Goal: Transaction & Acquisition: Download file/media

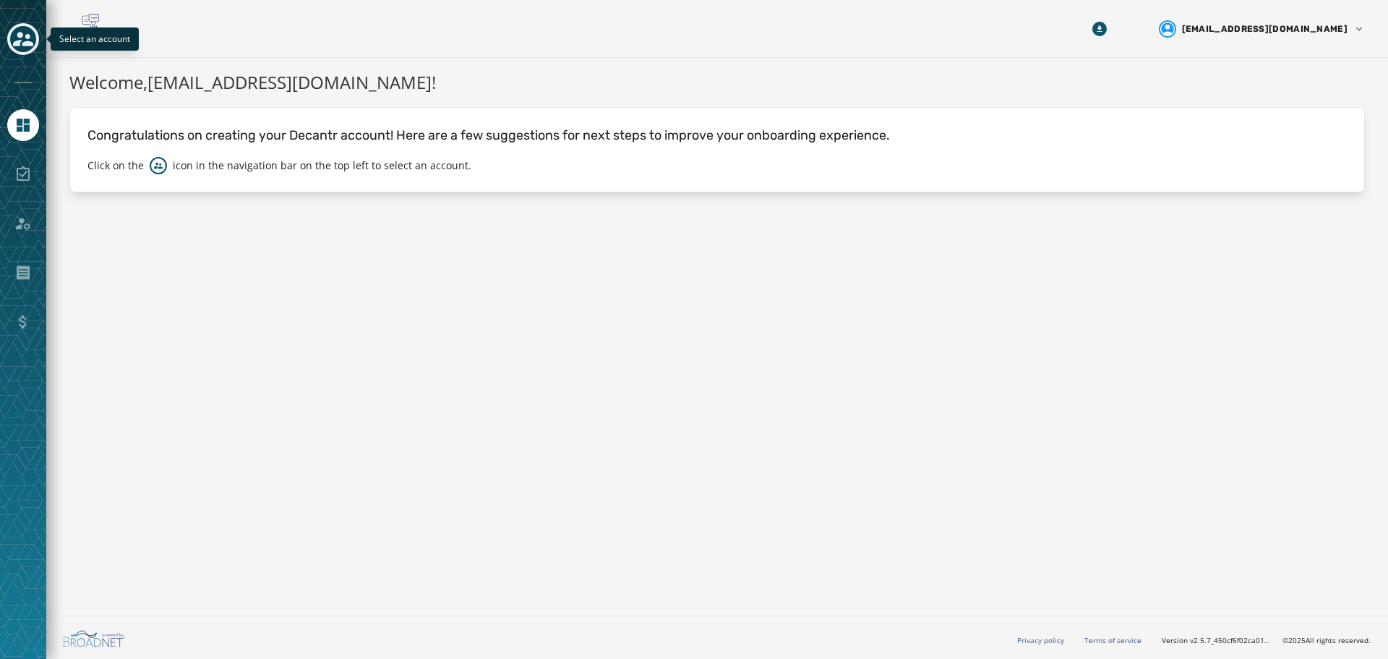
click at [29, 41] on icon "Toggle account select drawer" at bounding box center [23, 39] width 20 height 14
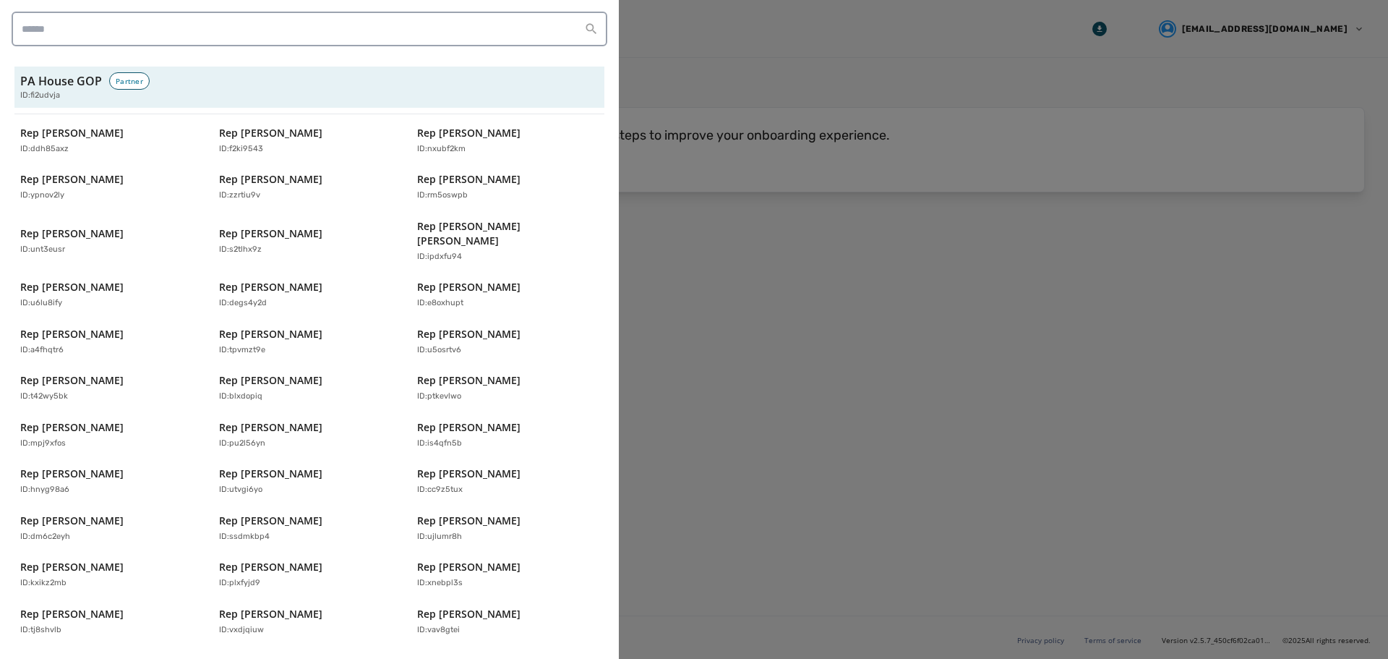
click at [1021, 241] on div at bounding box center [694, 329] width 1388 height 659
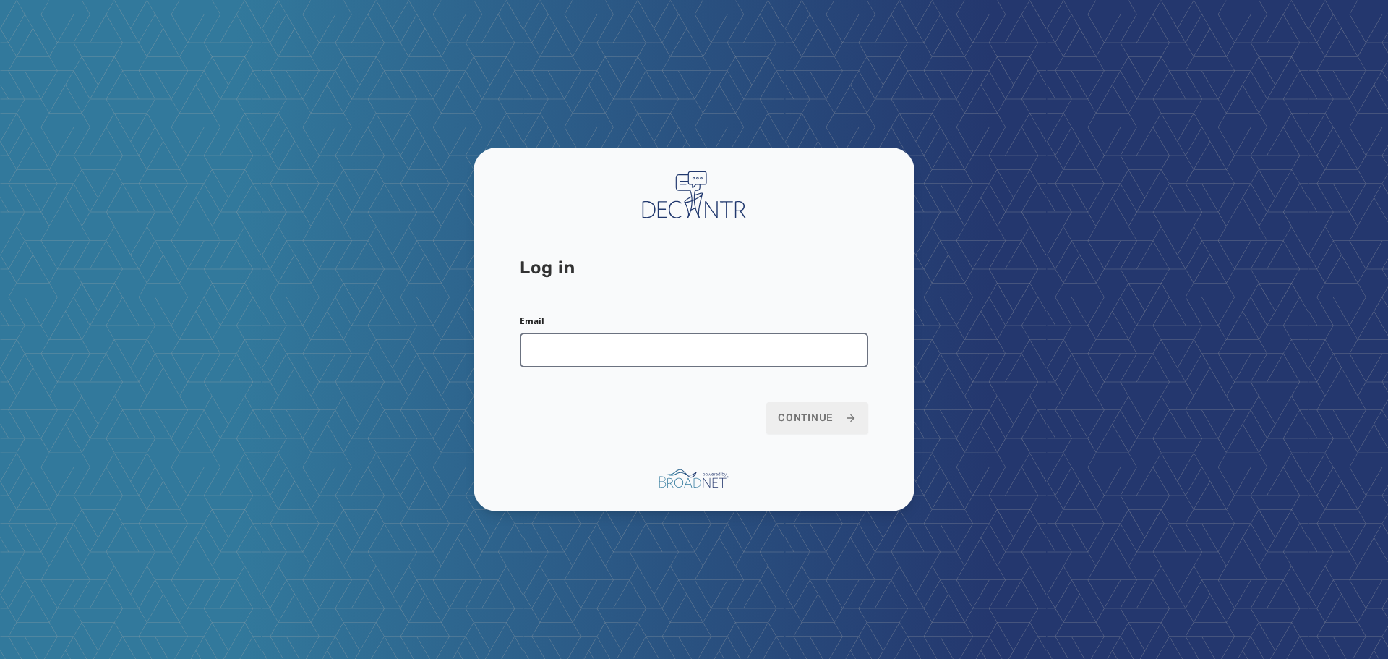
click at [663, 359] on input "Email" at bounding box center [694, 350] width 348 height 35
type input "**********"
click at [766, 402] on button "Continue" at bounding box center [817, 418] width 102 height 32
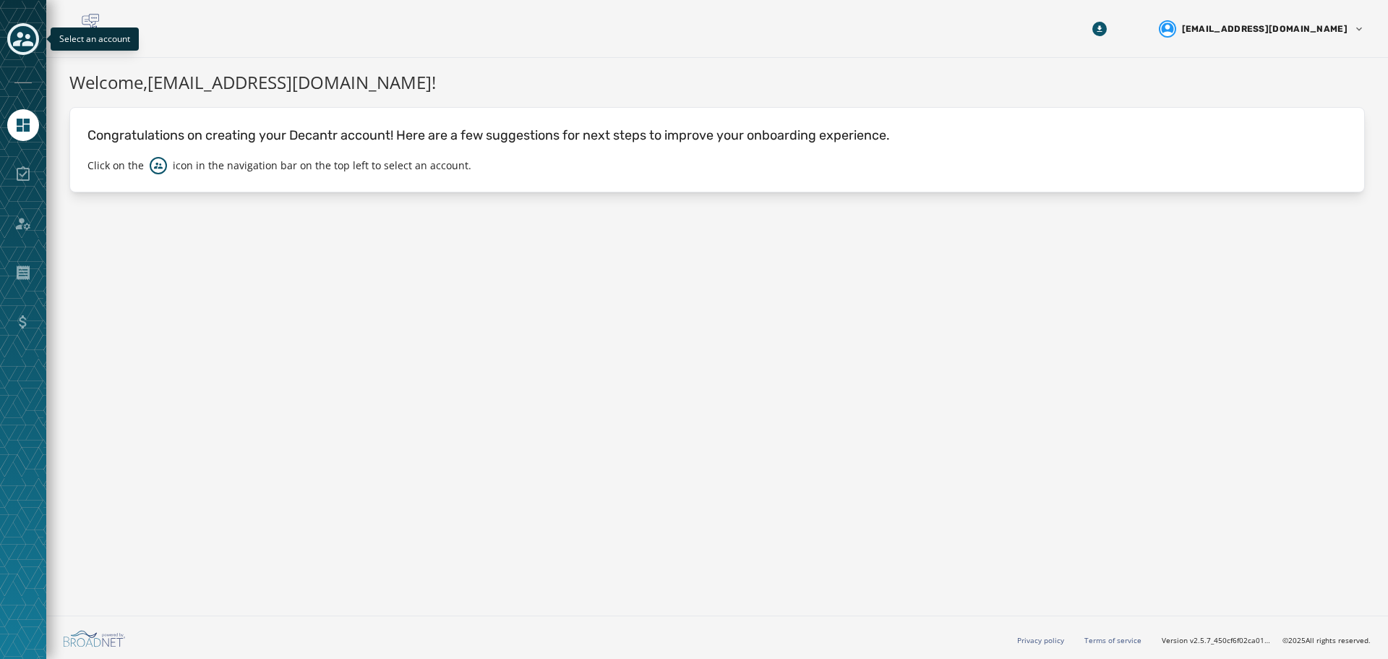
click at [25, 33] on icon "Toggle account select drawer" at bounding box center [23, 39] width 20 height 20
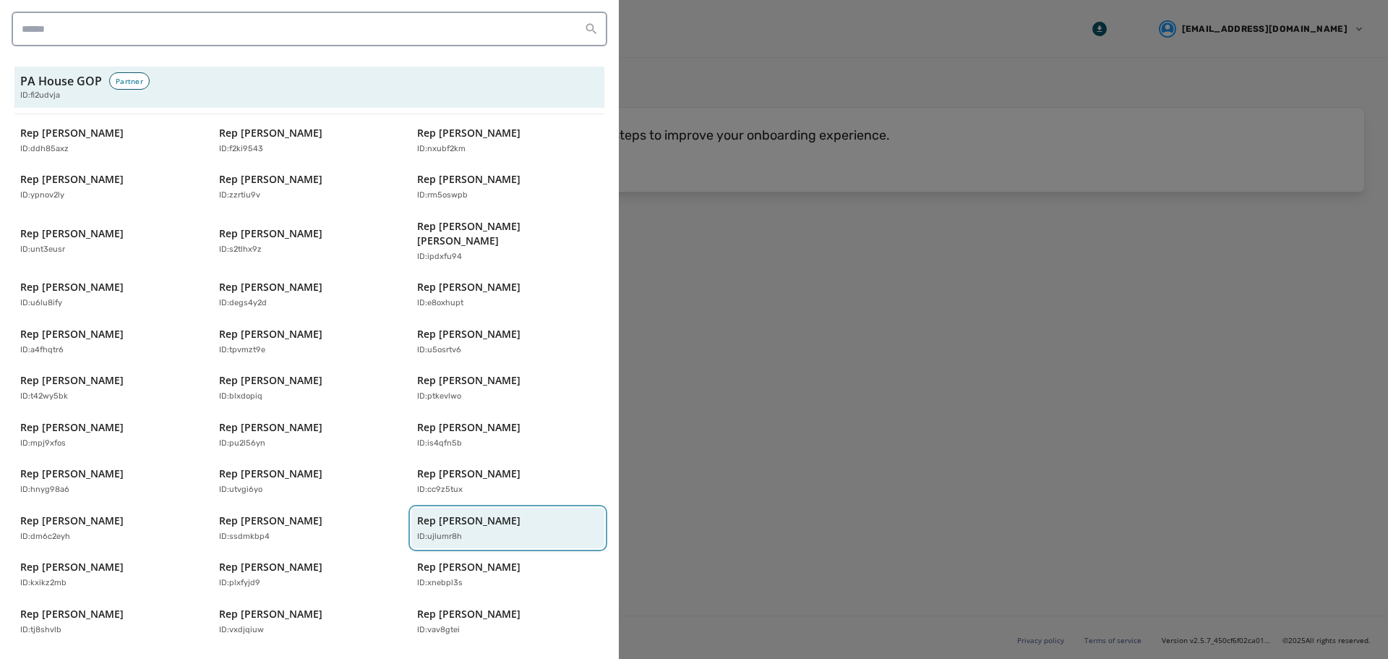
click at [450, 531] on p "ID: ujlumr8h" at bounding box center [439, 537] width 45 height 12
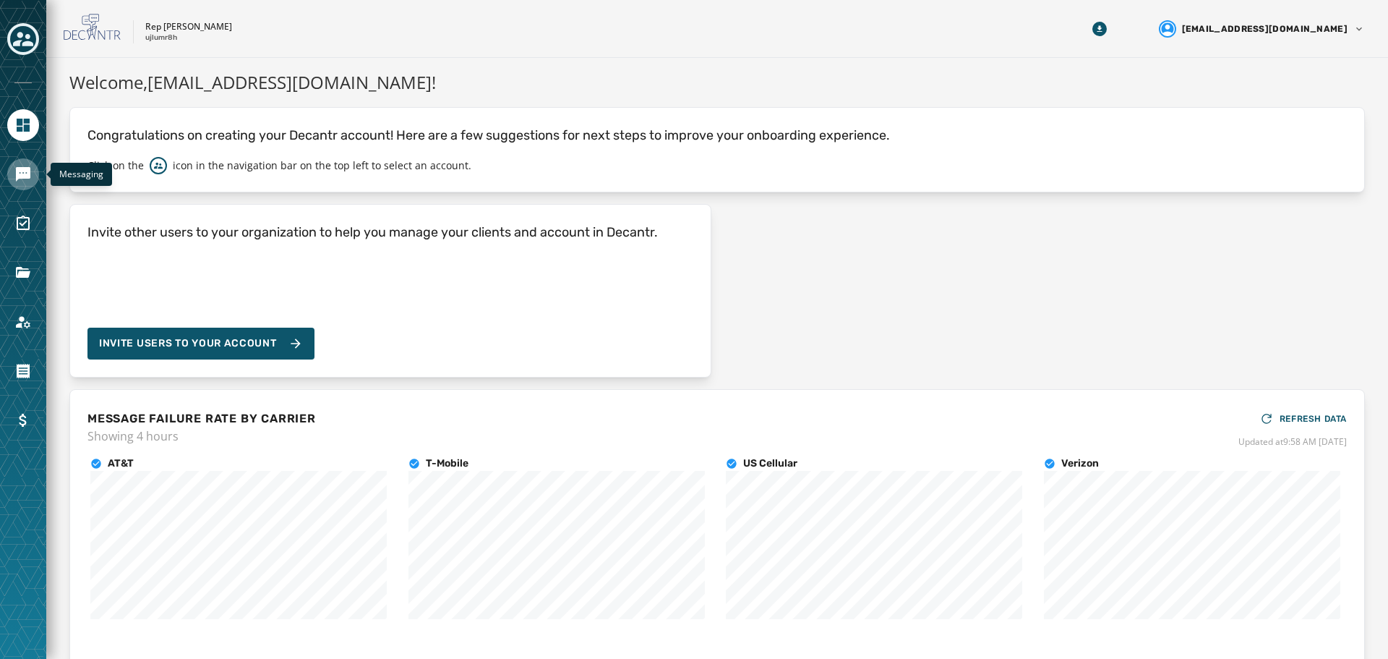
click at [22, 179] on icon "Navigate to Messaging" at bounding box center [22, 174] width 17 height 17
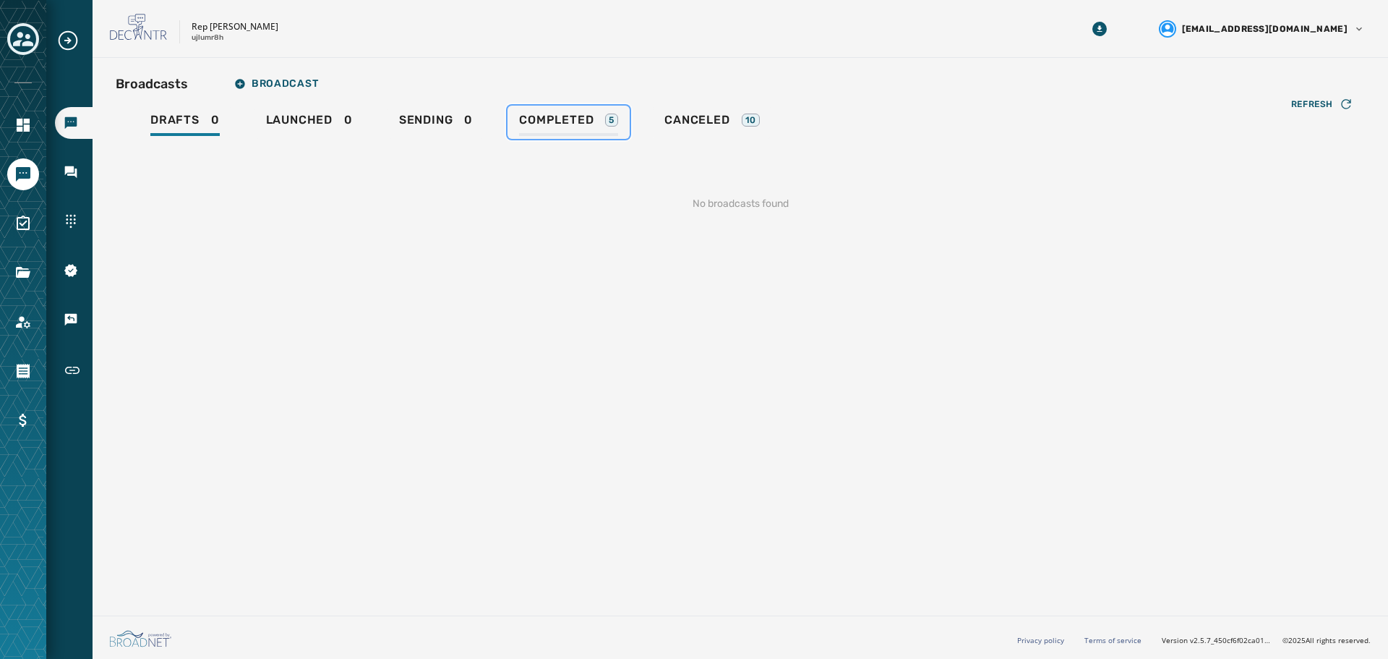
click at [575, 118] on span "Completed" at bounding box center [556, 120] width 74 height 14
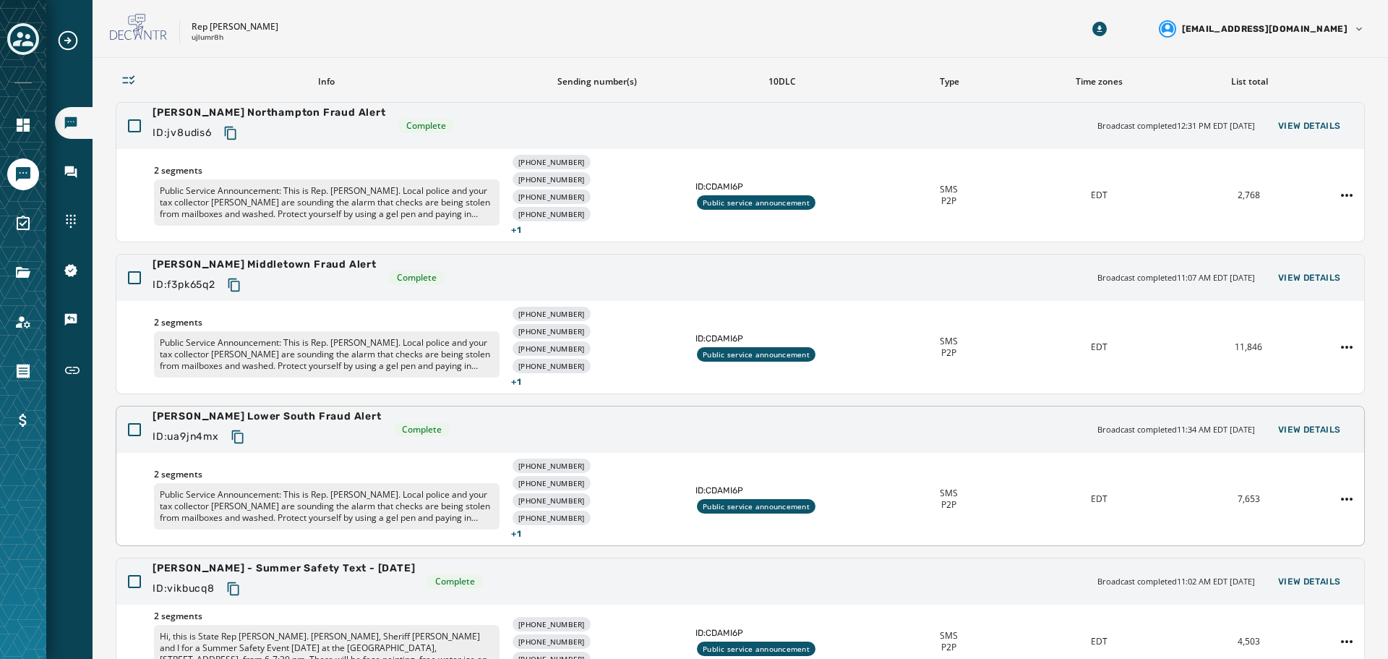
scroll to position [217, 0]
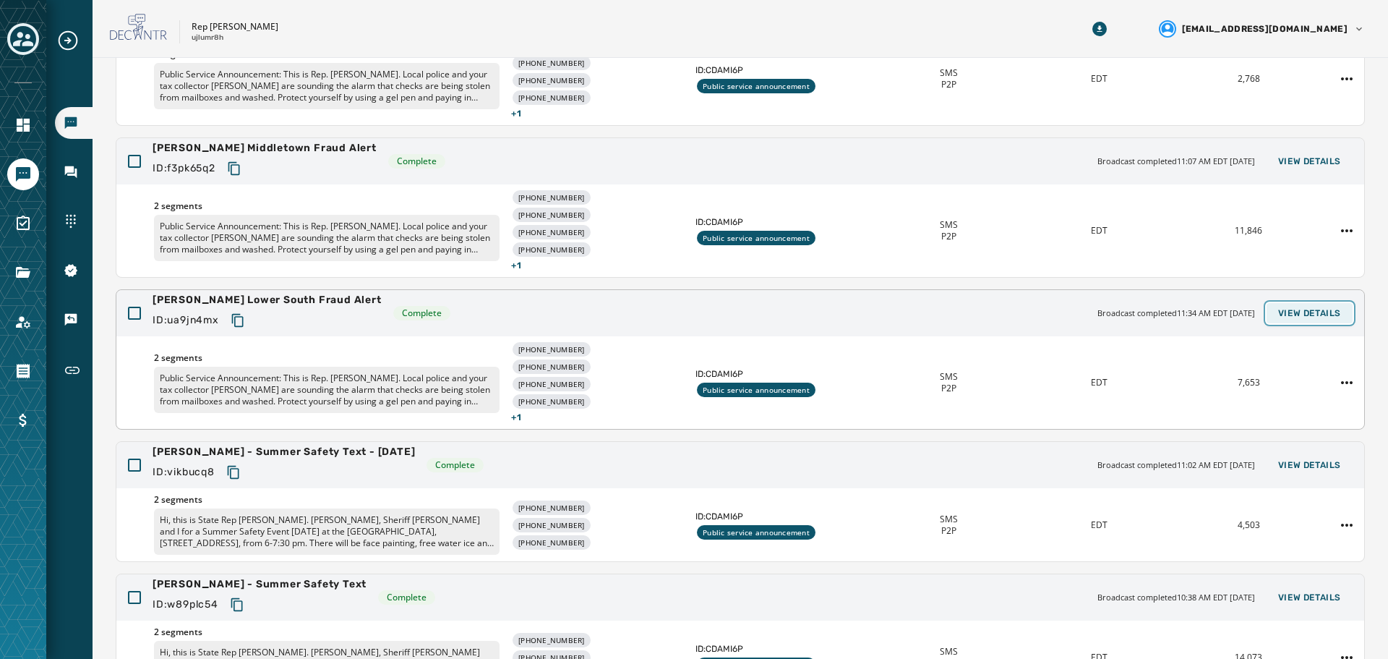
click at [1294, 318] on span "View Details" at bounding box center [1309, 313] width 63 height 12
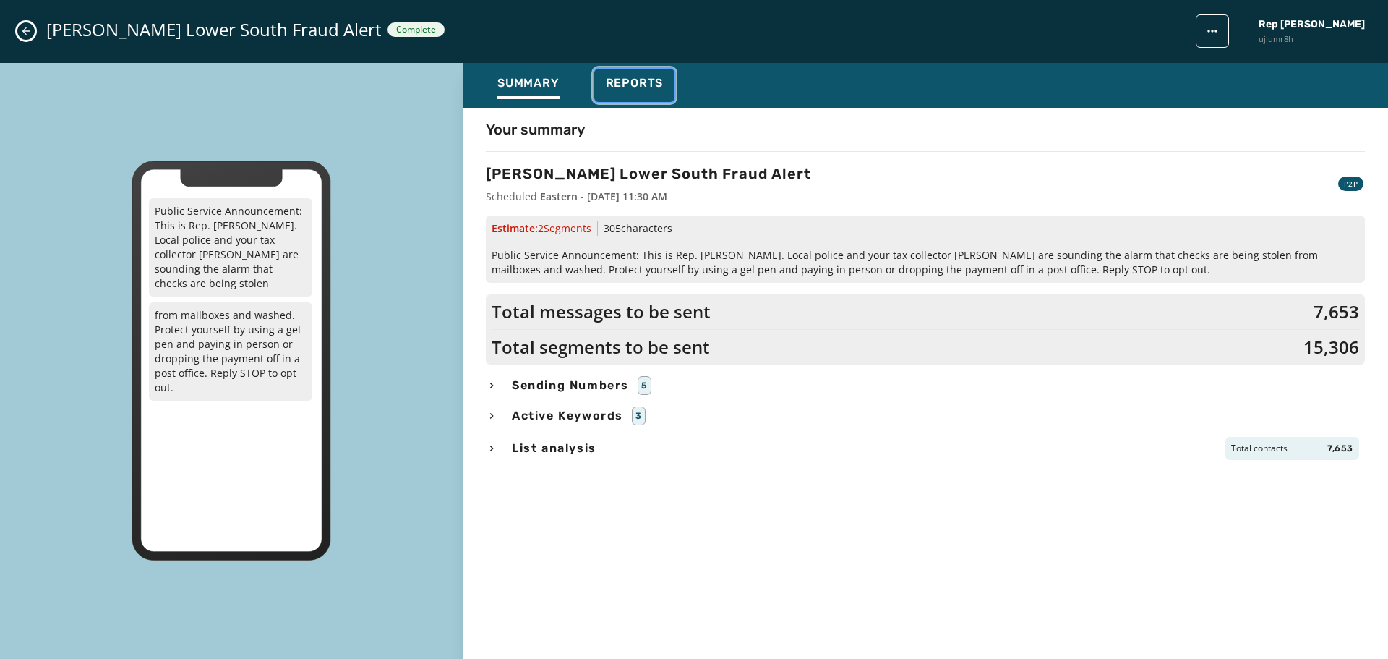
click at [635, 84] on span "Reports" at bounding box center [635, 83] width 58 height 14
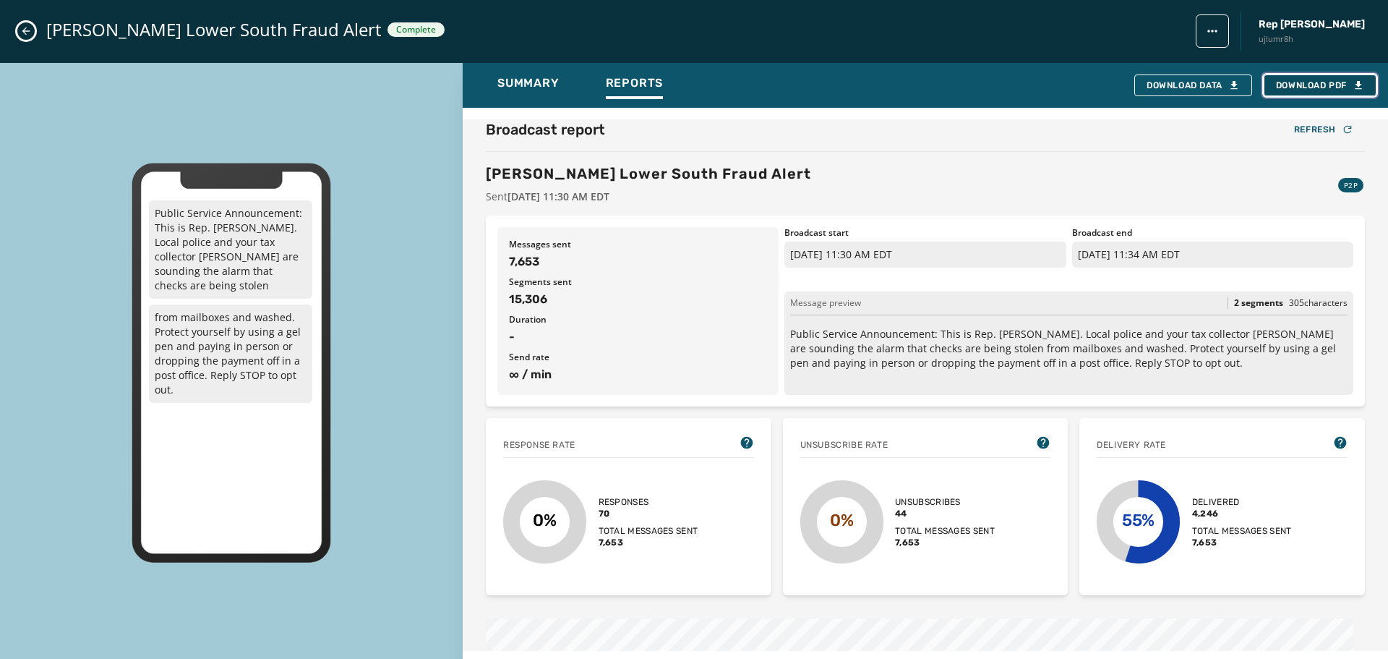
click at [1311, 85] on span "Download PDF" at bounding box center [1320, 86] width 88 height 12
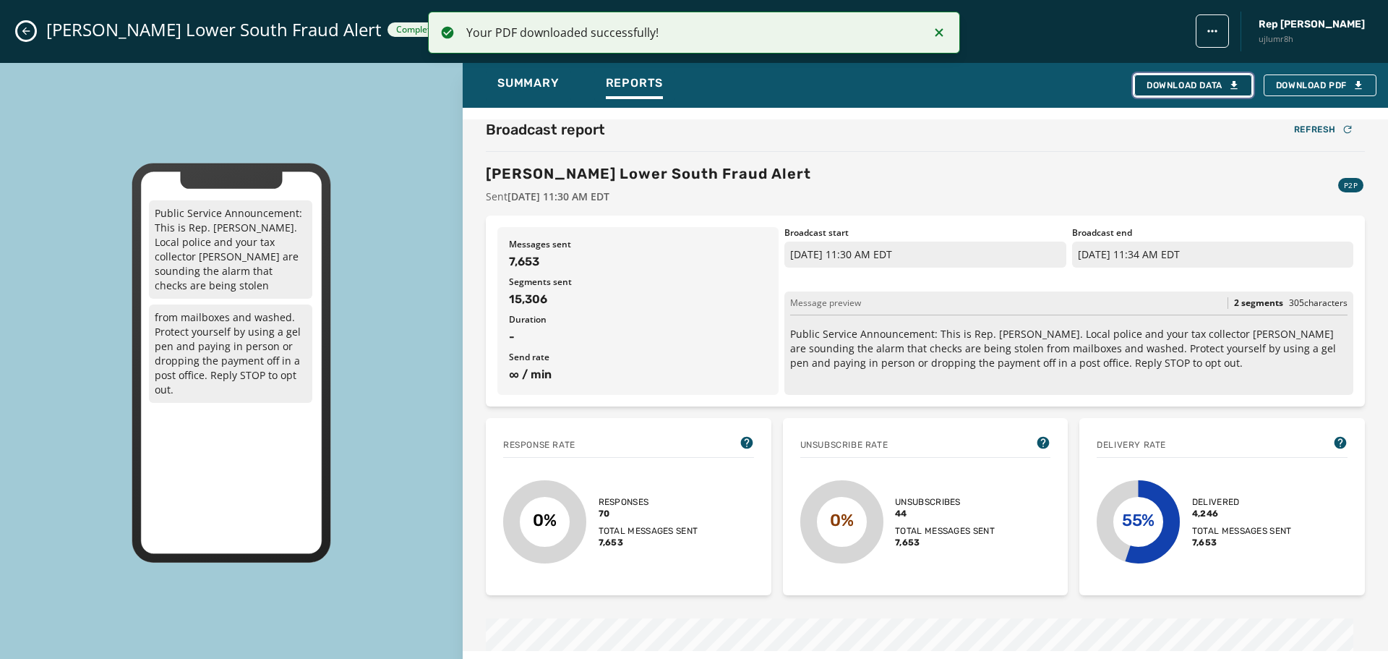
click at [1198, 82] on div "Download Data" at bounding box center [1193, 86] width 93 height 12
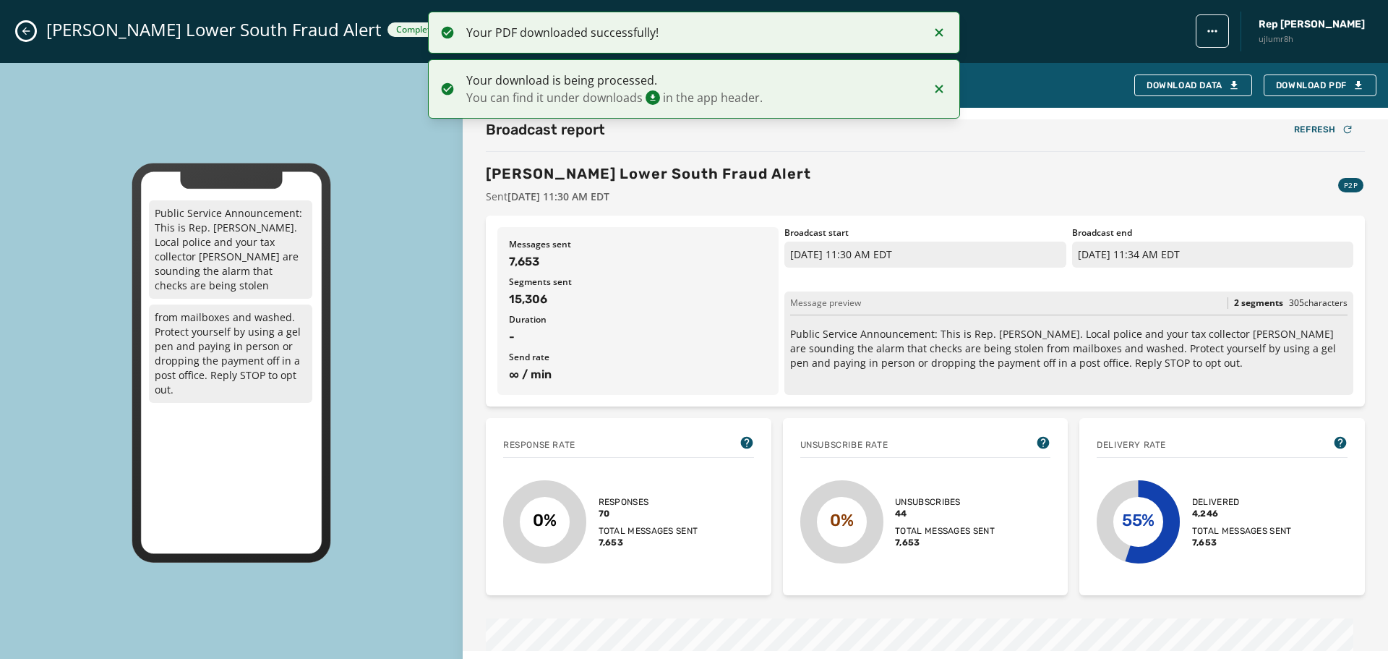
click at [22, 31] on icon "Close admin drawer" at bounding box center [26, 31] width 12 height 12
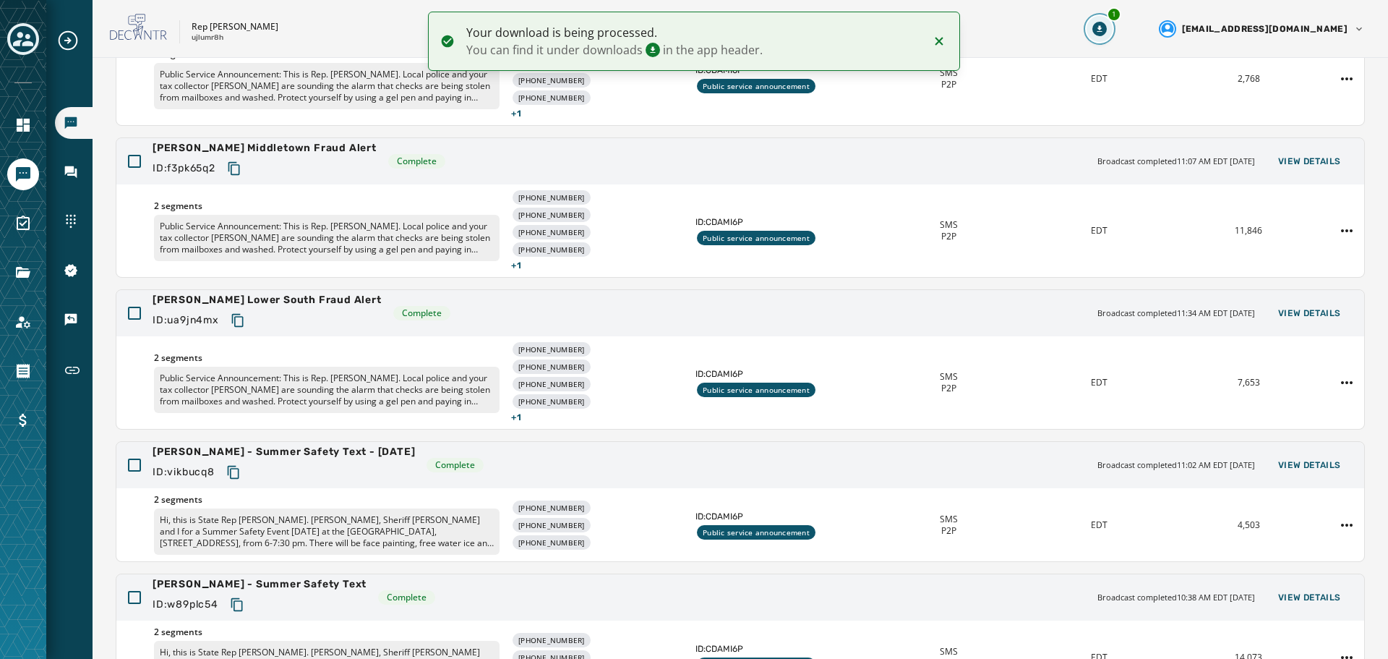
click at [1107, 28] on icon "Download Menu" at bounding box center [1099, 29] width 14 height 14
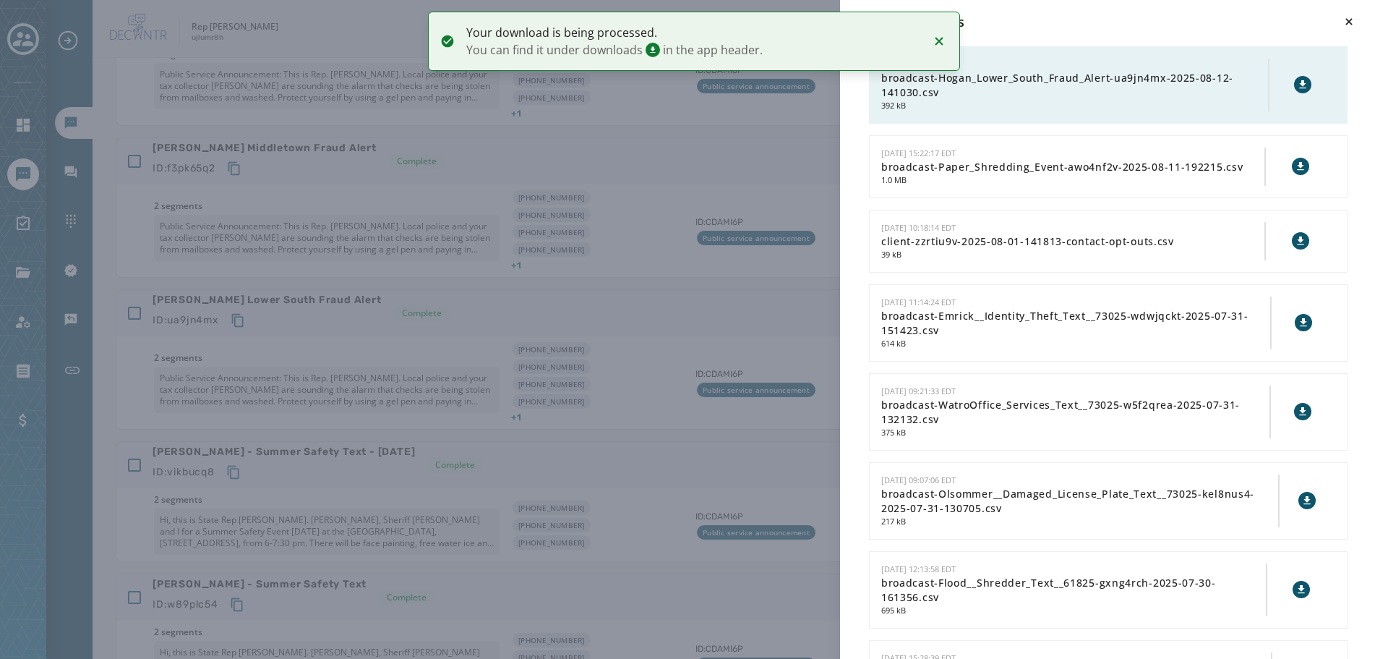
click at [1297, 89] on icon at bounding box center [1303, 85] width 12 height 12
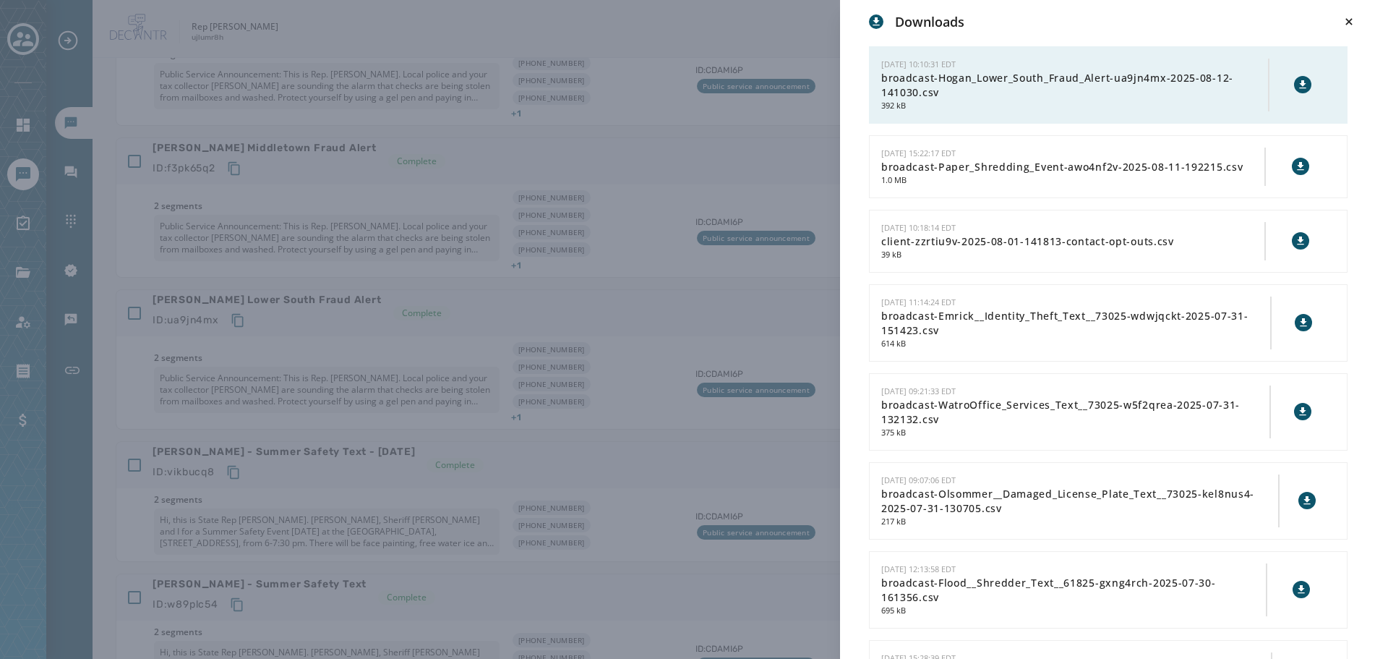
click at [662, 318] on div "Downloads [DATE] 10:10:31 EDT broadcast-Hogan_Lower_South_Fraud_Alert-ua9jn4mx-…" at bounding box center [694, 329] width 1388 height 659
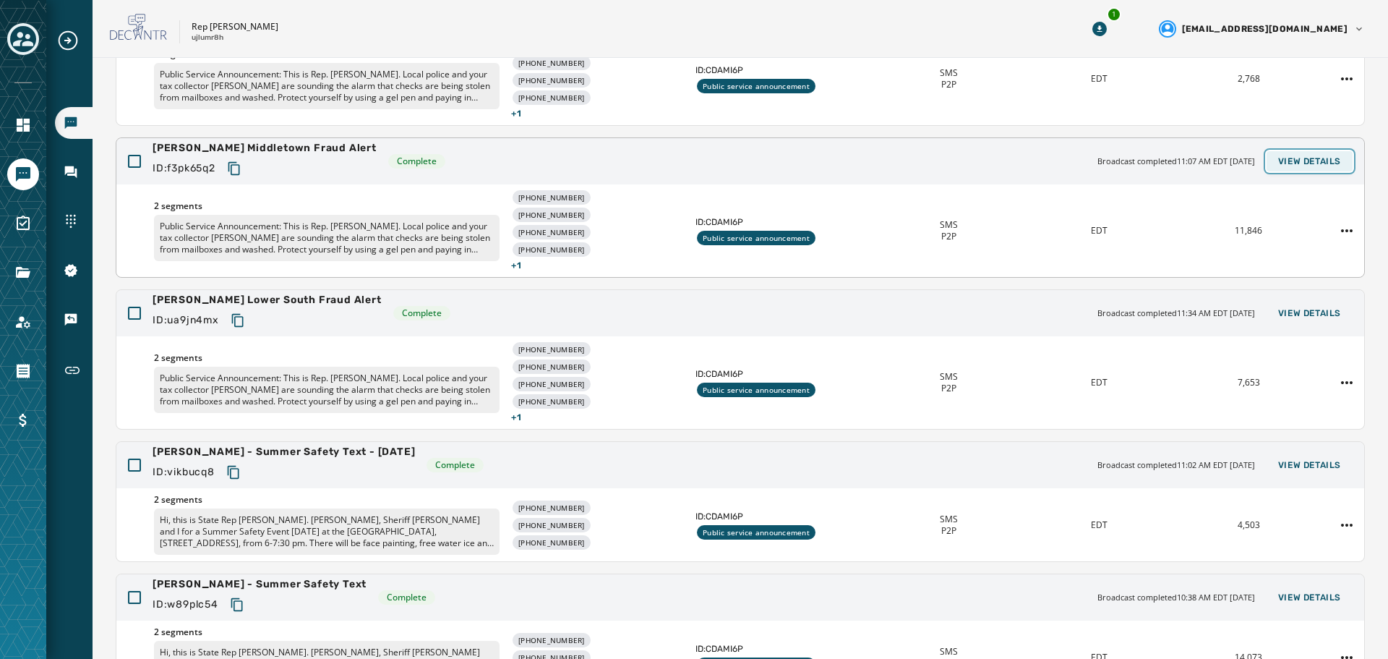
click at [1311, 160] on span "View Details" at bounding box center [1309, 161] width 63 height 12
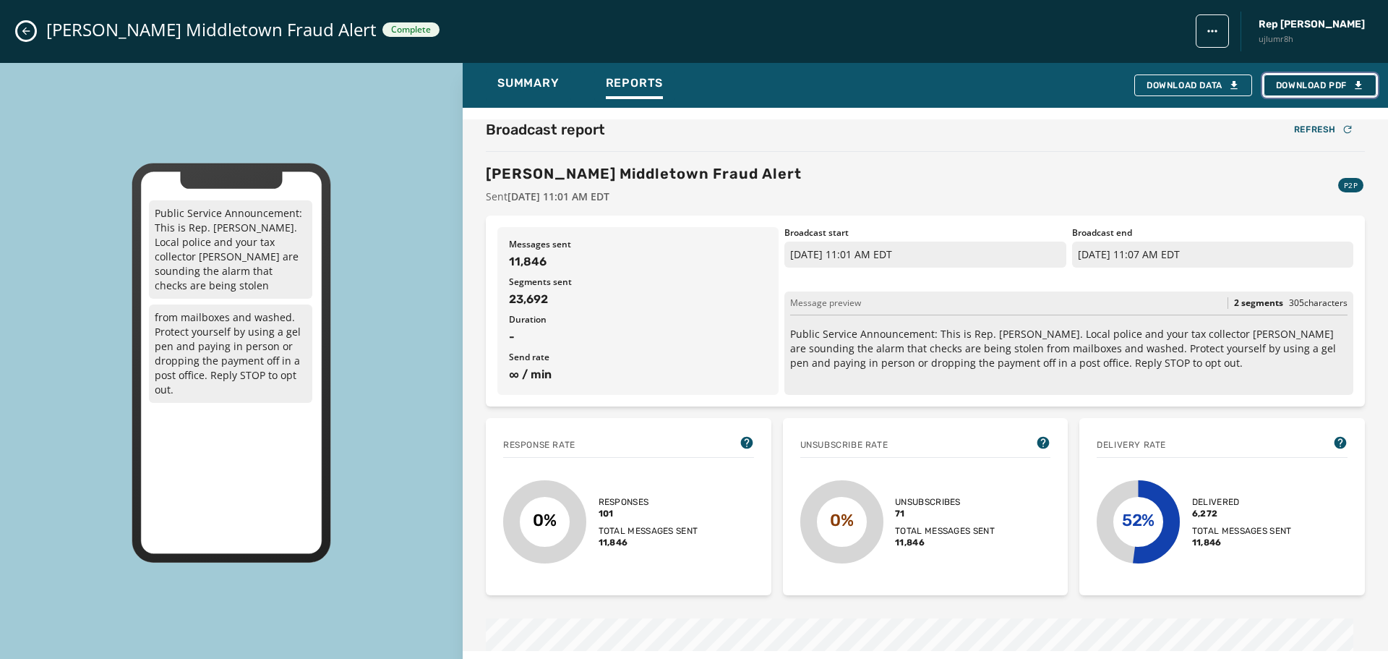
click at [1311, 83] on span "Download PDF" at bounding box center [1320, 86] width 88 height 12
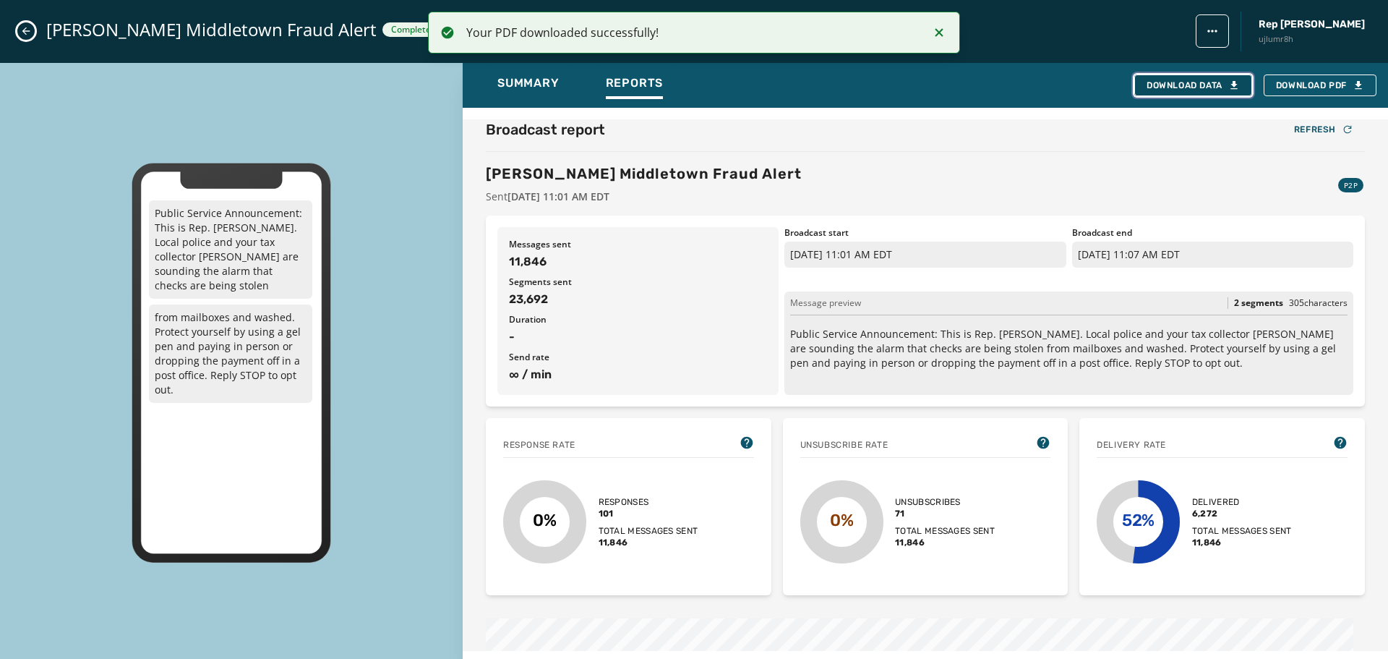
click at [1189, 81] on div "Download Data" at bounding box center [1193, 86] width 93 height 12
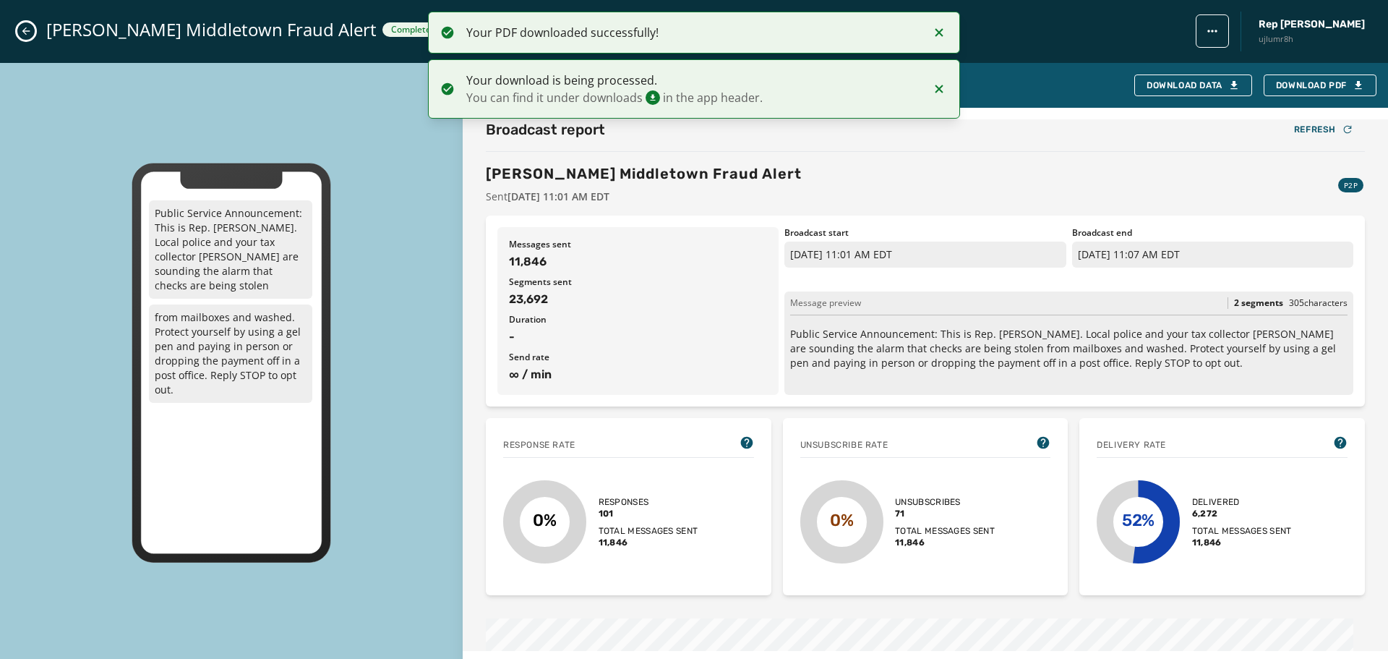
click at [30, 33] on icon "Close admin drawer" at bounding box center [26, 31] width 12 height 12
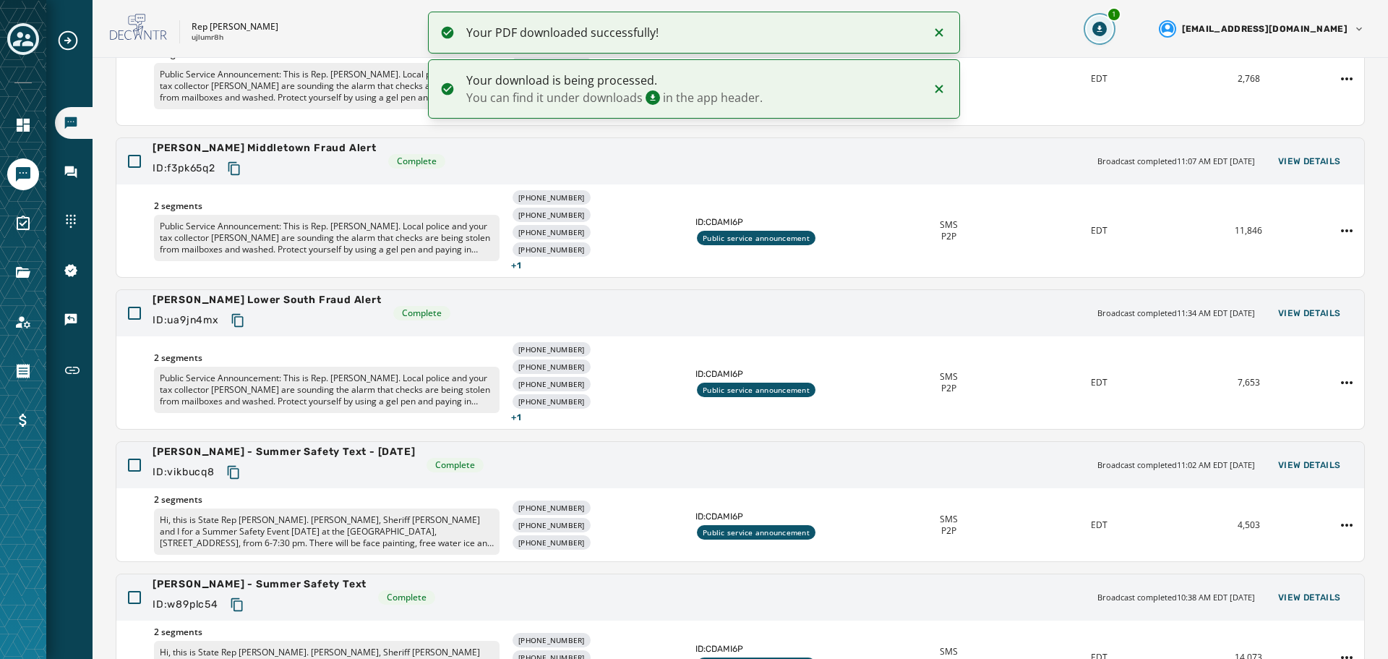
click at [1107, 27] on icon "Download Menu" at bounding box center [1099, 29] width 14 height 14
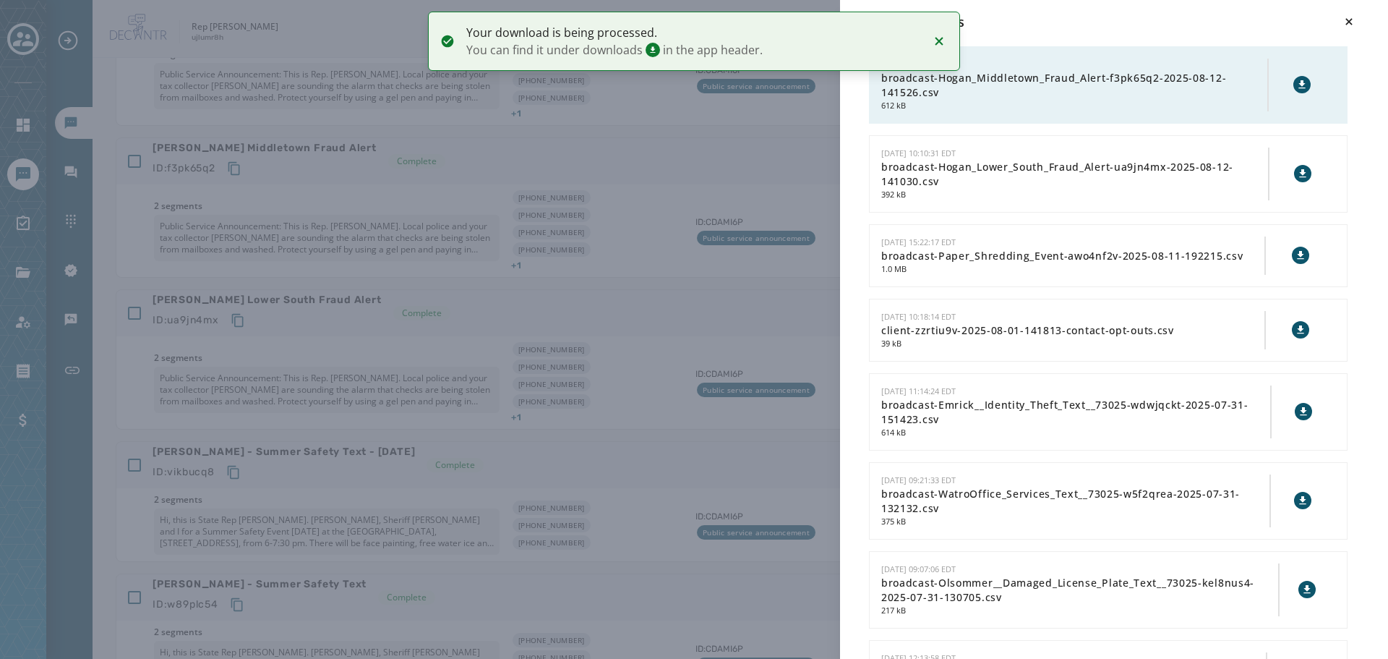
click at [1296, 85] on icon at bounding box center [1302, 85] width 12 height 12
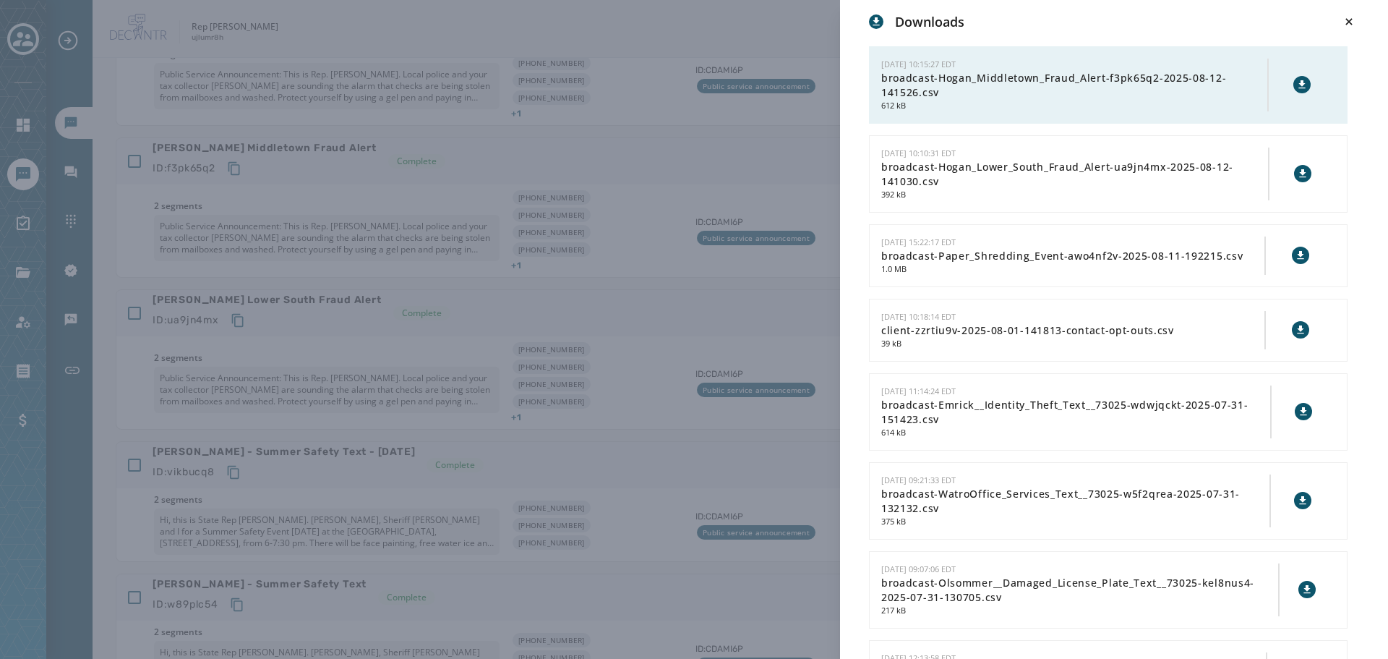
click at [795, 200] on div "Downloads [DATE] 10:15:27 EDT broadcast-Hogan_Middletown_Fraud_Alert-f3pk65q2-2…" at bounding box center [694, 329] width 1388 height 659
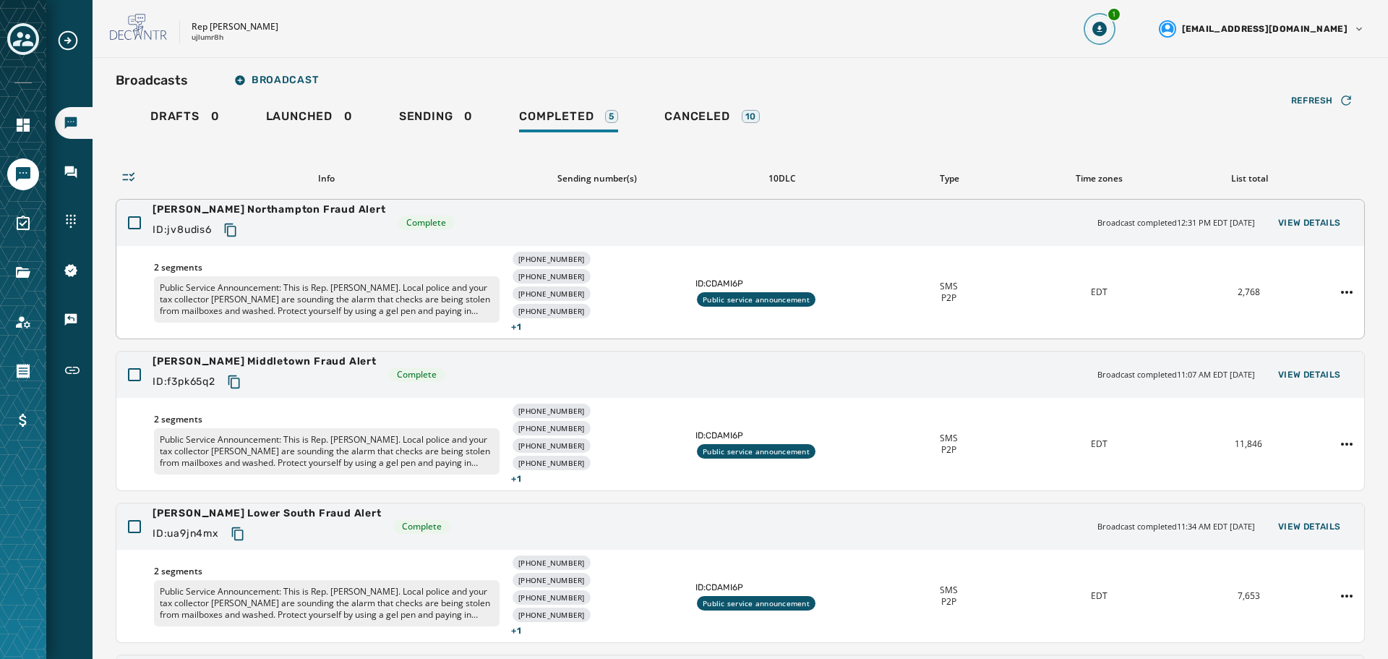
scroll to position [0, 0]
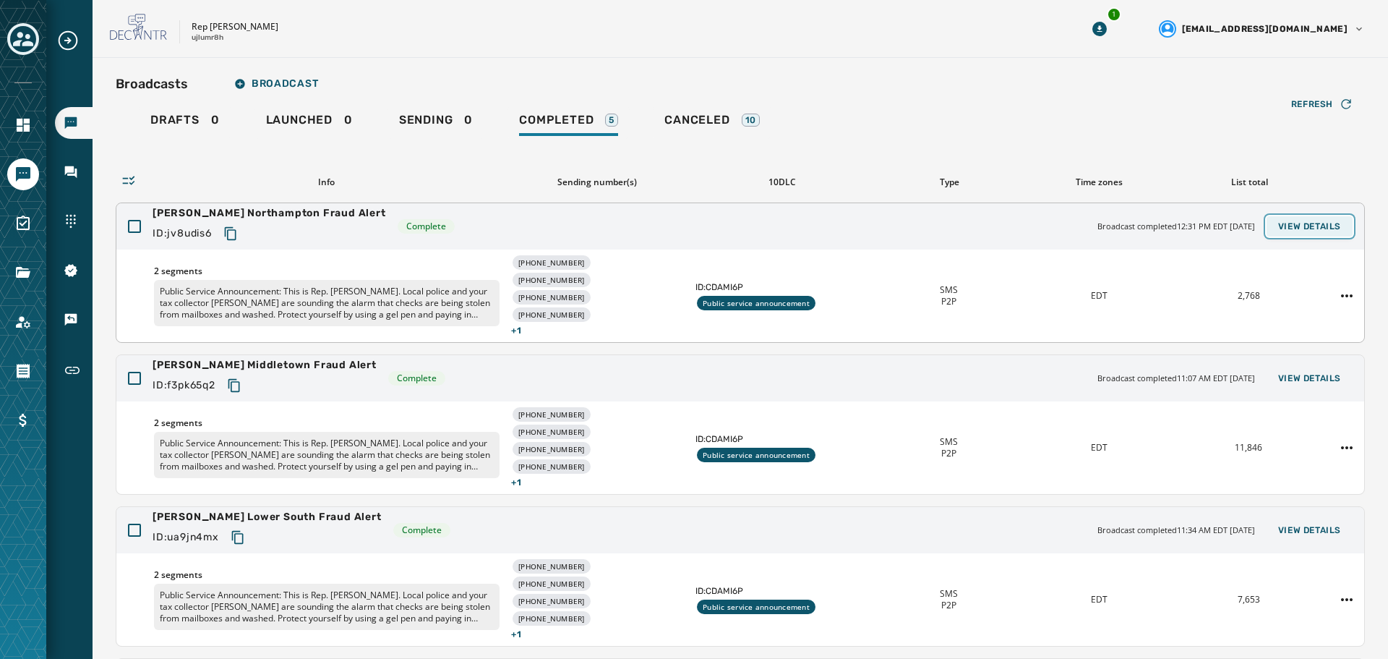
click at [1290, 220] on button "View Details" at bounding box center [1310, 226] width 86 height 20
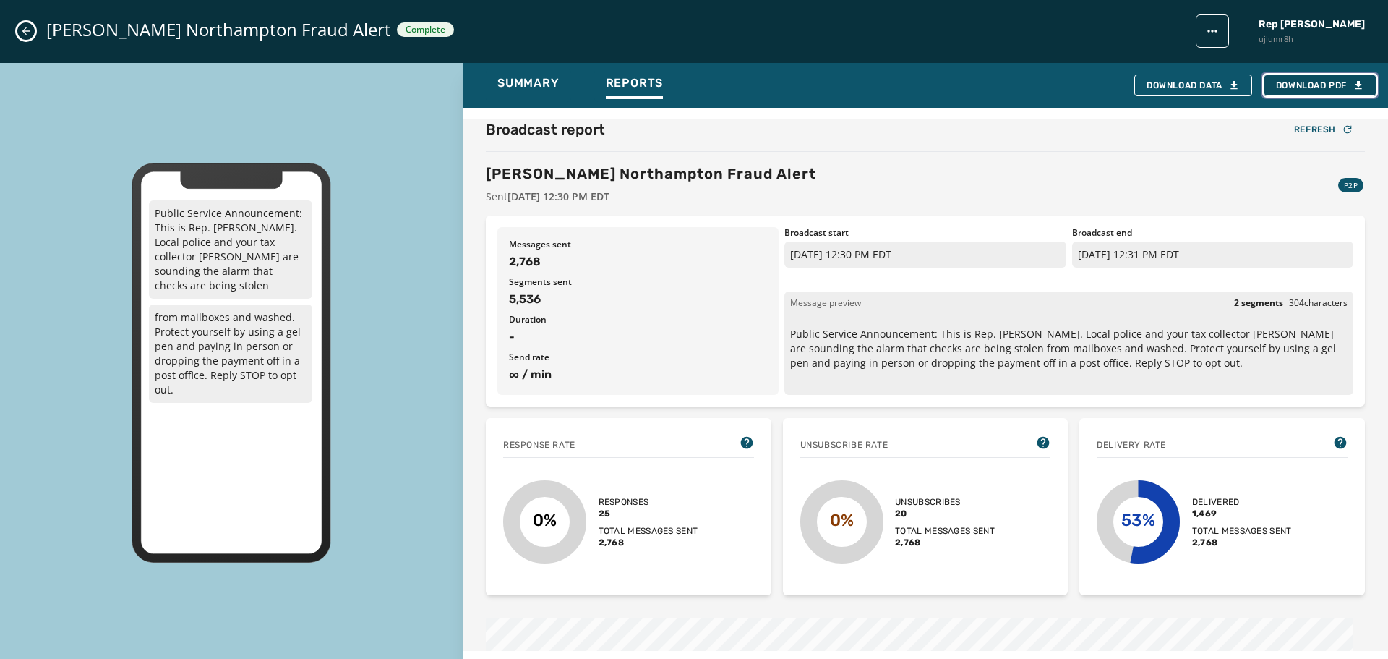
click at [1318, 85] on span "Download PDF" at bounding box center [1320, 86] width 88 height 12
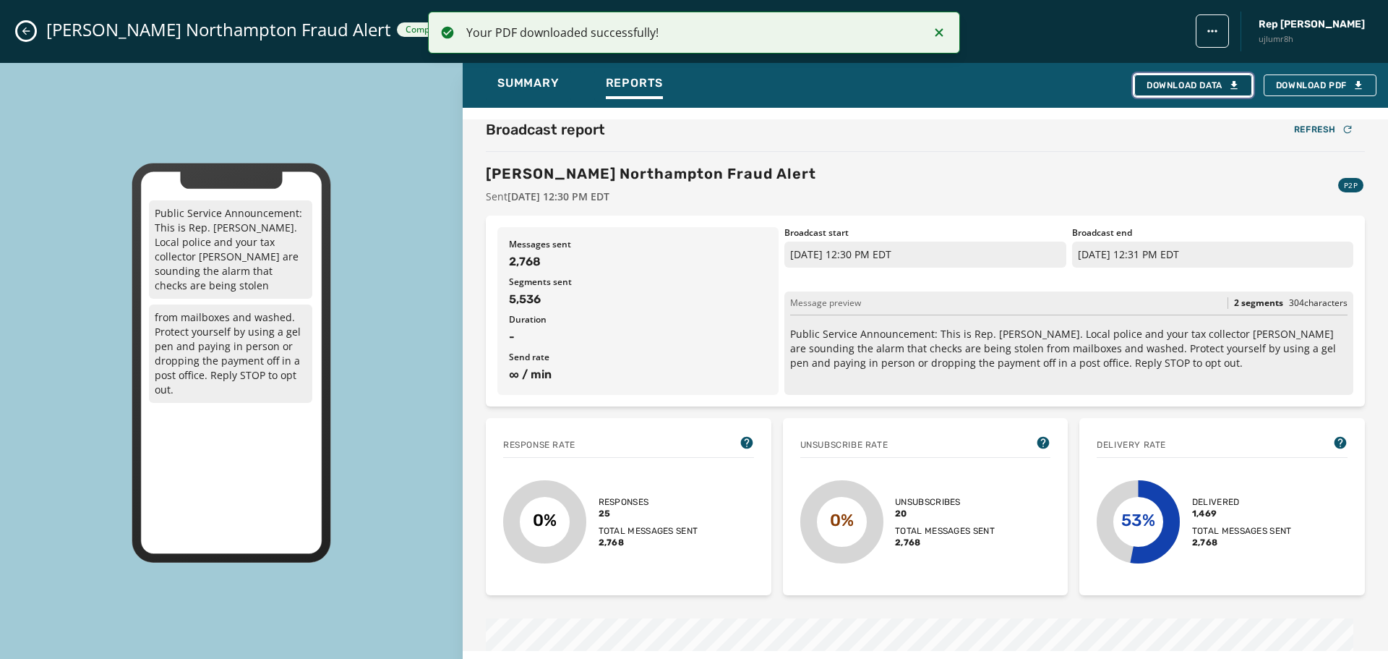
click at [1184, 83] on div "Download Data" at bounding box center [1193, 86] width 93 height 12
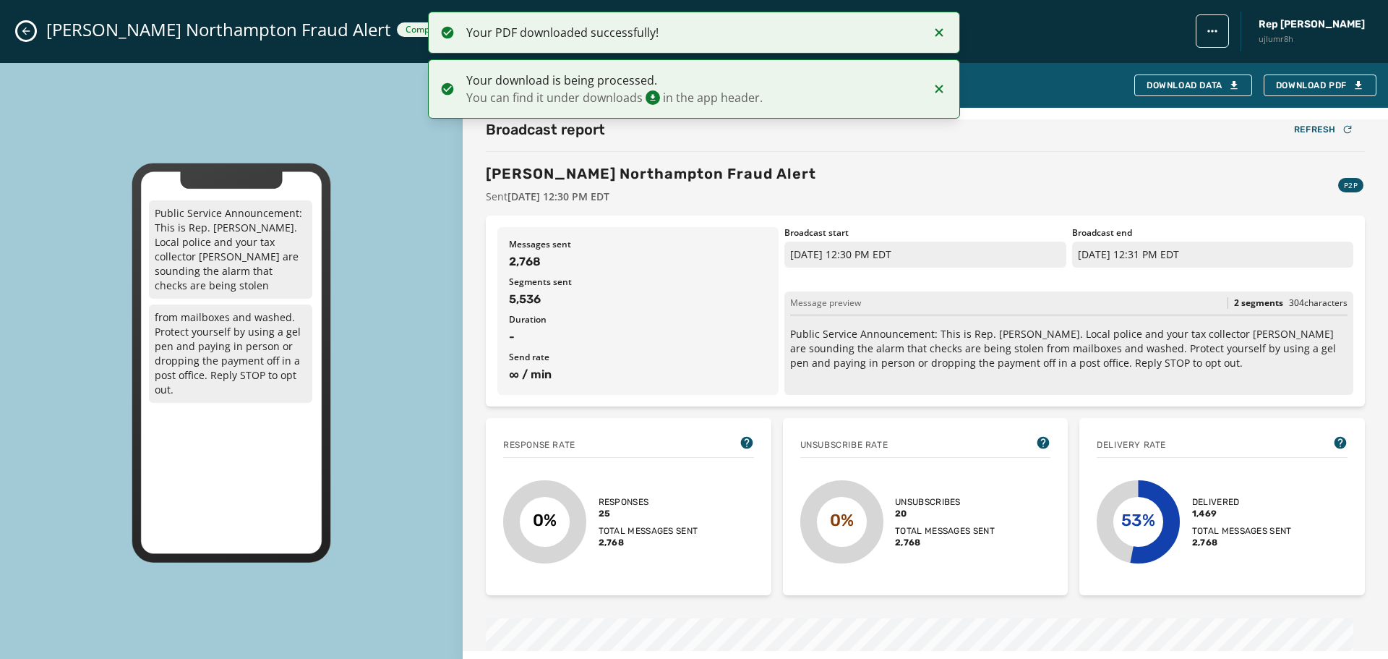
click at [18, 33] on button "Close admin drawer" at bounding box center [25, 30] width 17 height 17
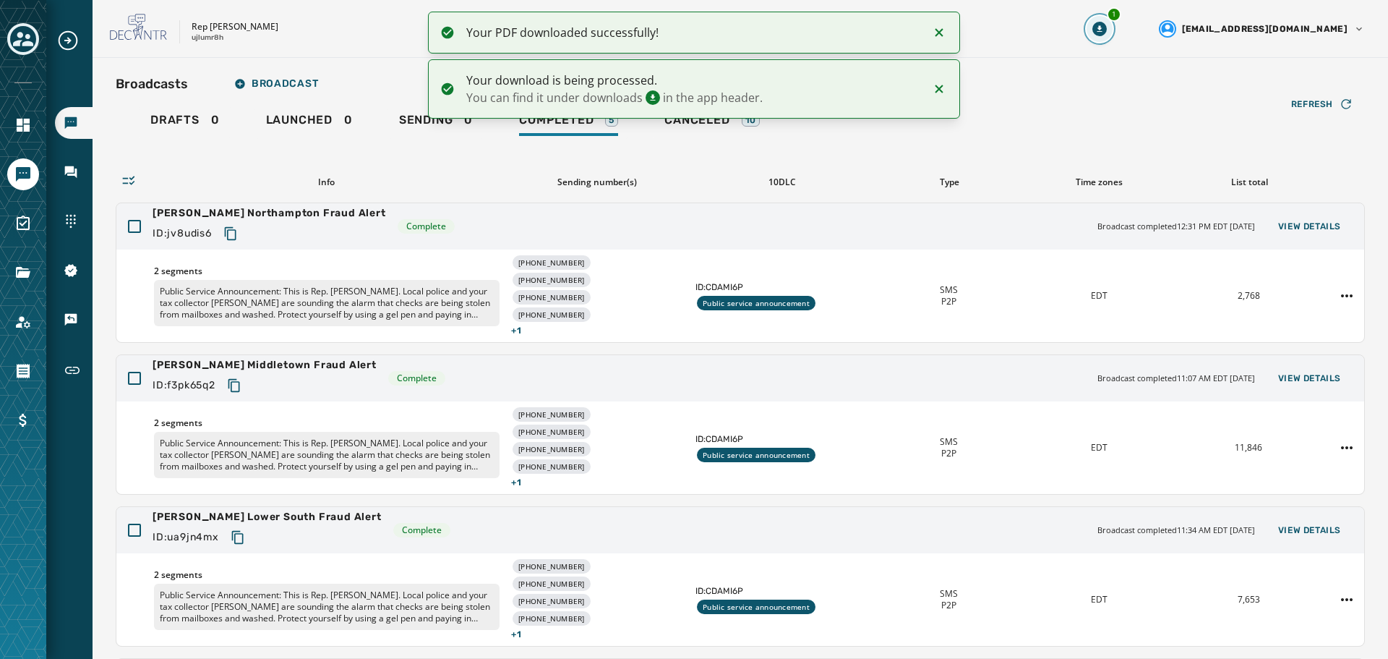
click at [1107, 27] on icon "Download Menu" at bounding box center [1099, 29] width 14 height 14
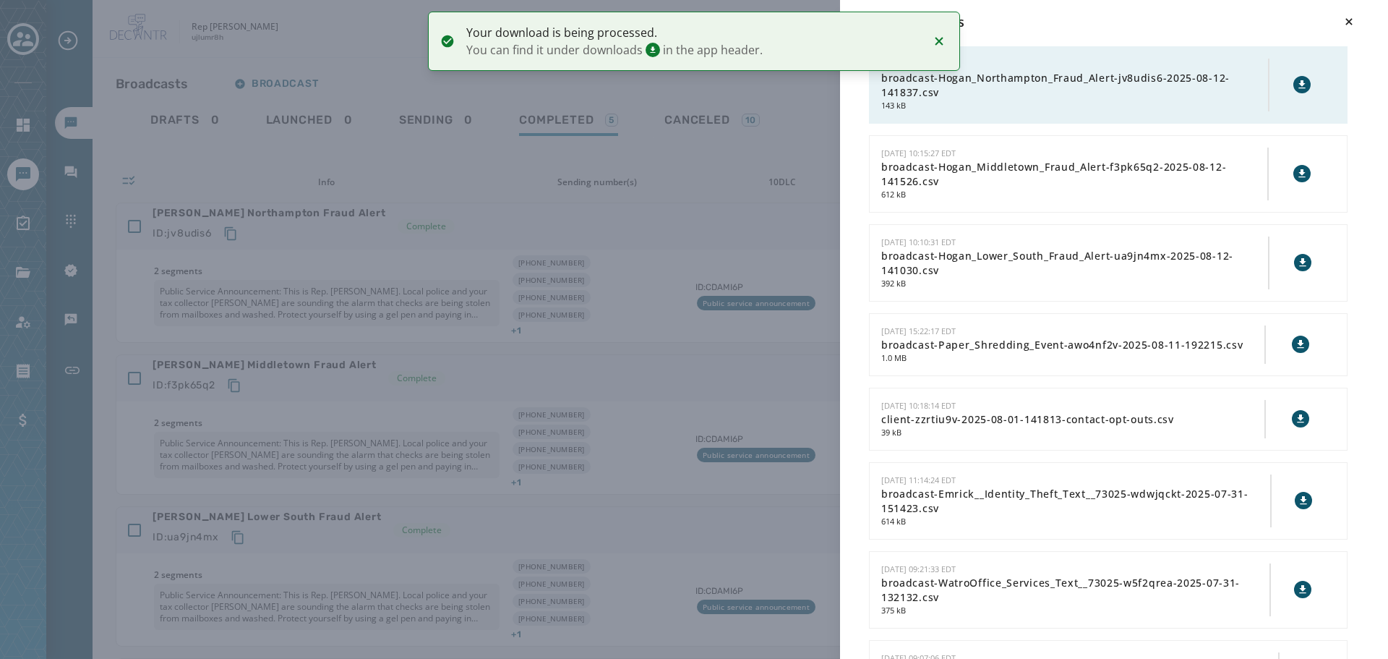
click at [1296, 79] on icon at bounding box center [1302, 85] width 12 height 12
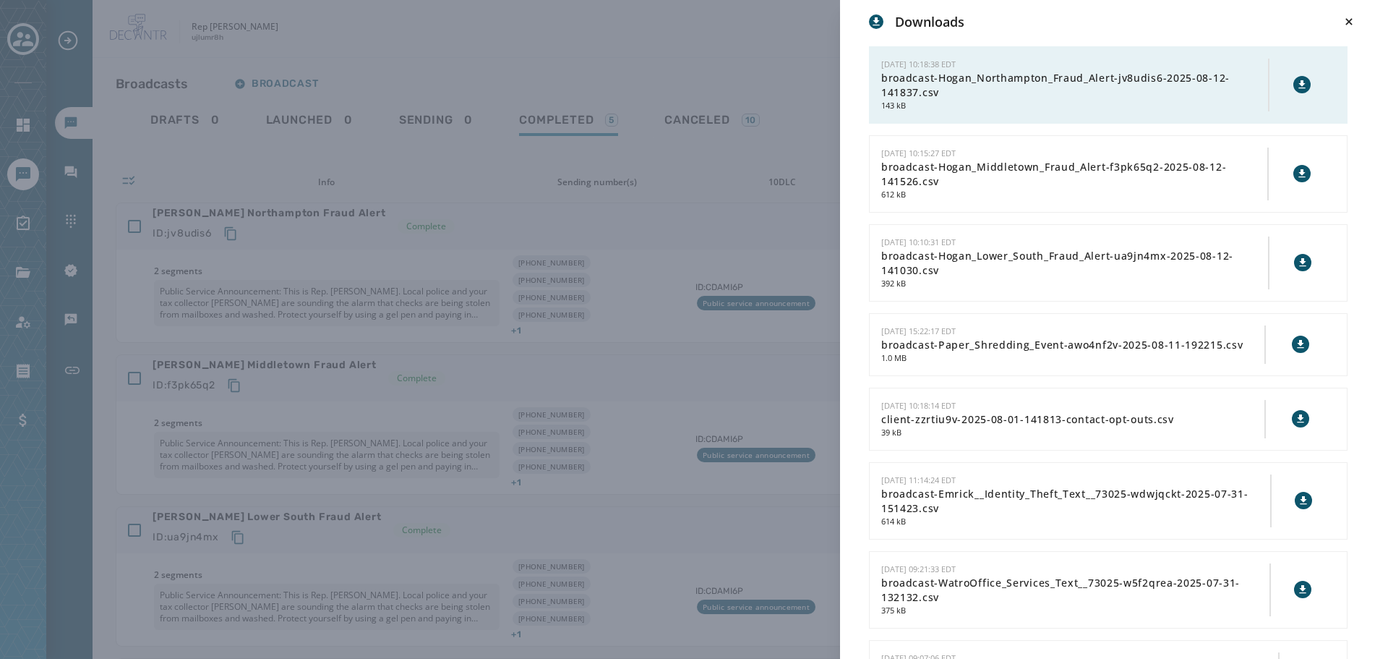
click at [764, 234] on div "Downloads [DATE] 10:18:38 EDT broadcast-Hogan_Northampton_Fraud_Alert-jv8udis6-…" at bounding box center [694, 329] width 1388 height 659
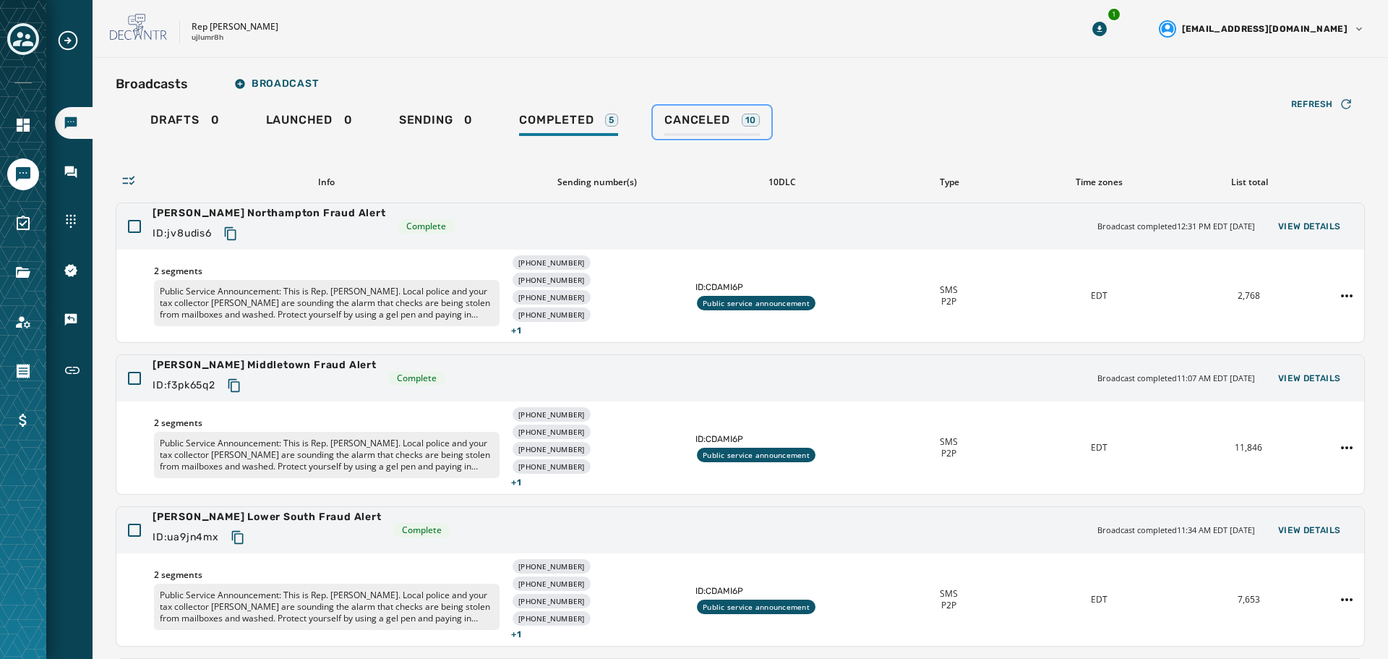
click at [708, 122] on span "Canceled" at bounding box center [696, 120] width 65 height 14
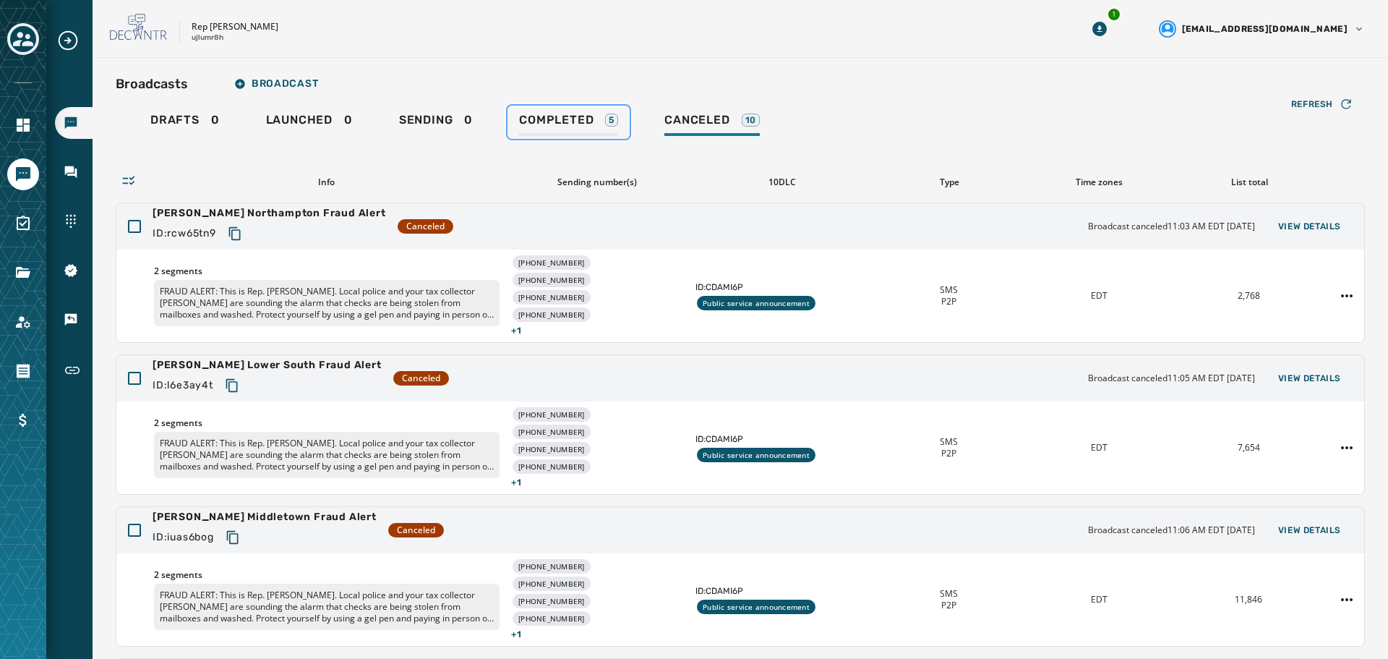
click at [566, 121] on span "Completed" at bounding box center [556, 120] width 74 height 14
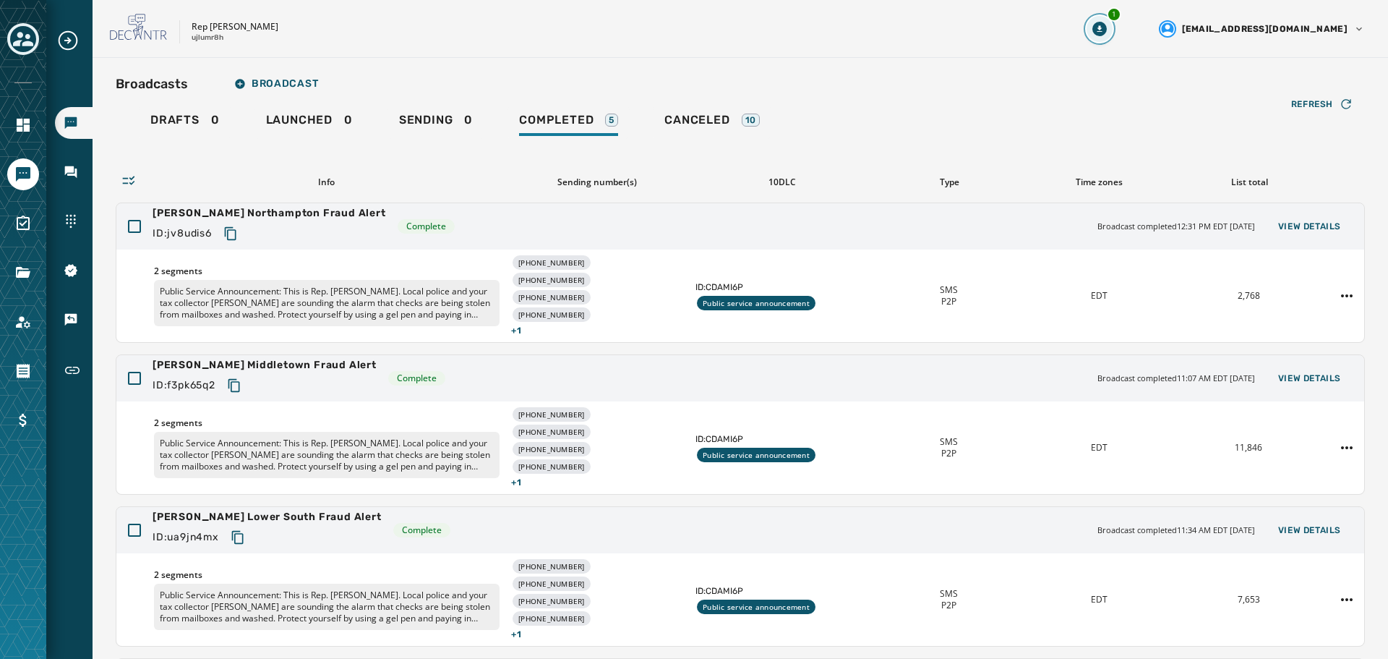
click at [1107, 25] on icon "Download Menu" at bounding box center [1099, 29] width 14 height 14
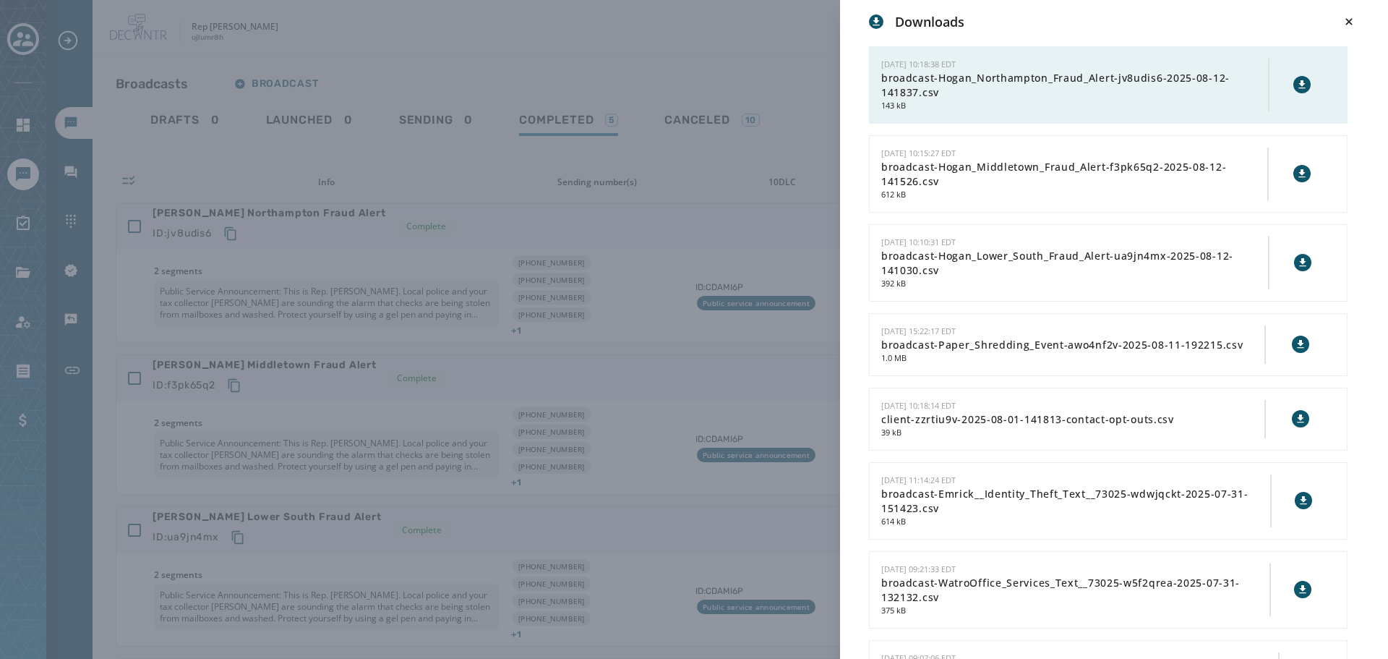
click at [755, 50] on div "Downloads [DATE] 10:18:38 EDT broadcast-Hogan_Northampton_Fraud_Alert-jv8udis6-…" at bounding box center [694, 329] width 1388 height 659
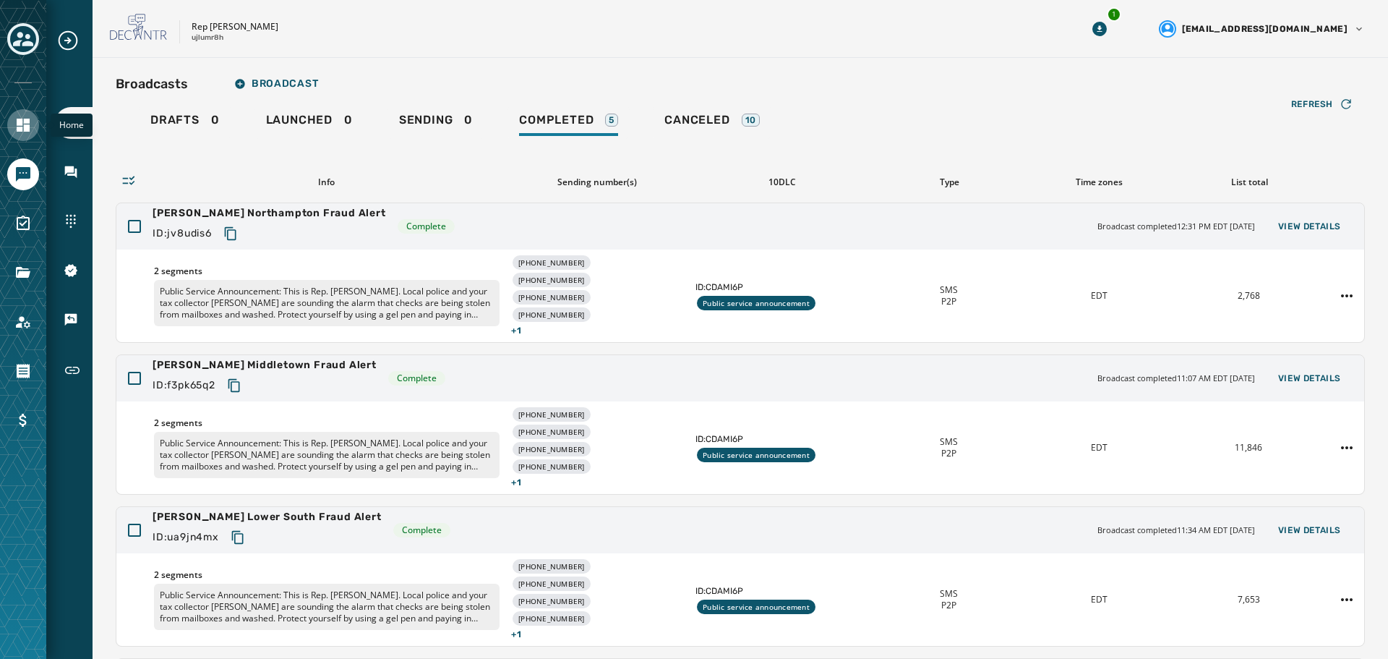
click at [17, 116] on icon "Navigate to Home" at bounding box center [22, 124] width 17 height 17
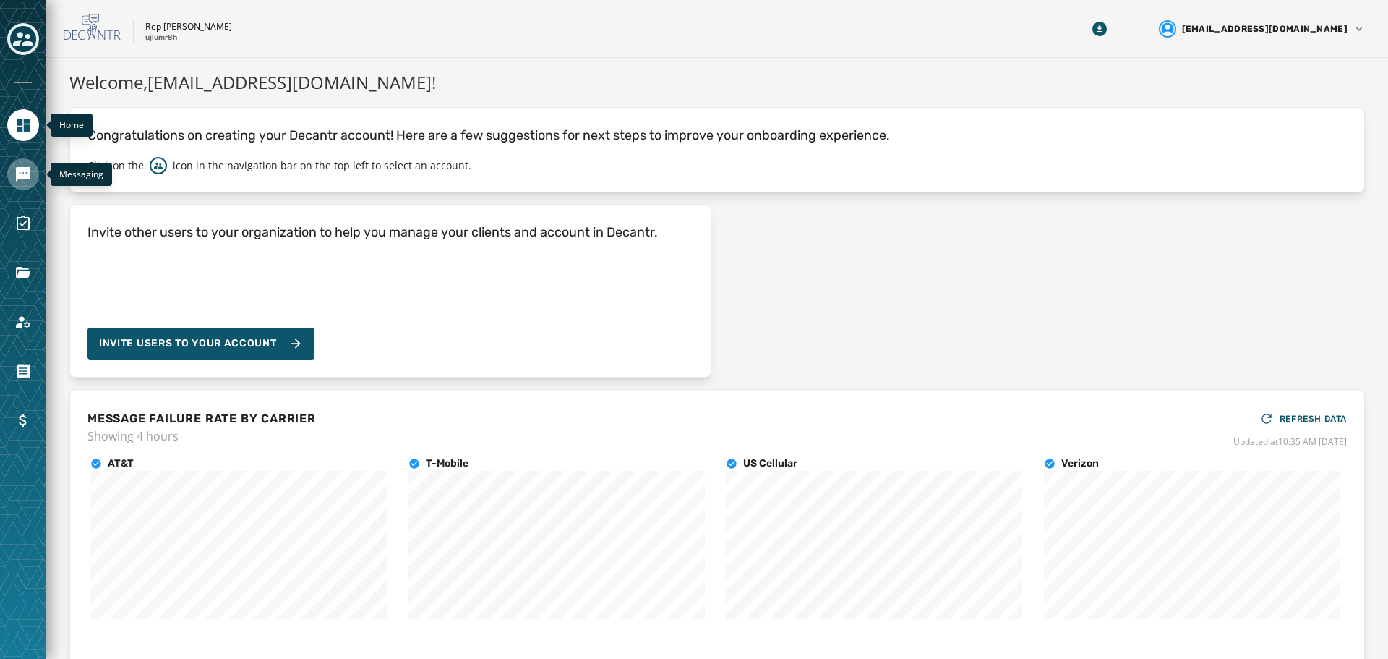
click at [25, 174] on icon "Navigate to Messaging" at bounding box center [23, 174] width 14 height 14
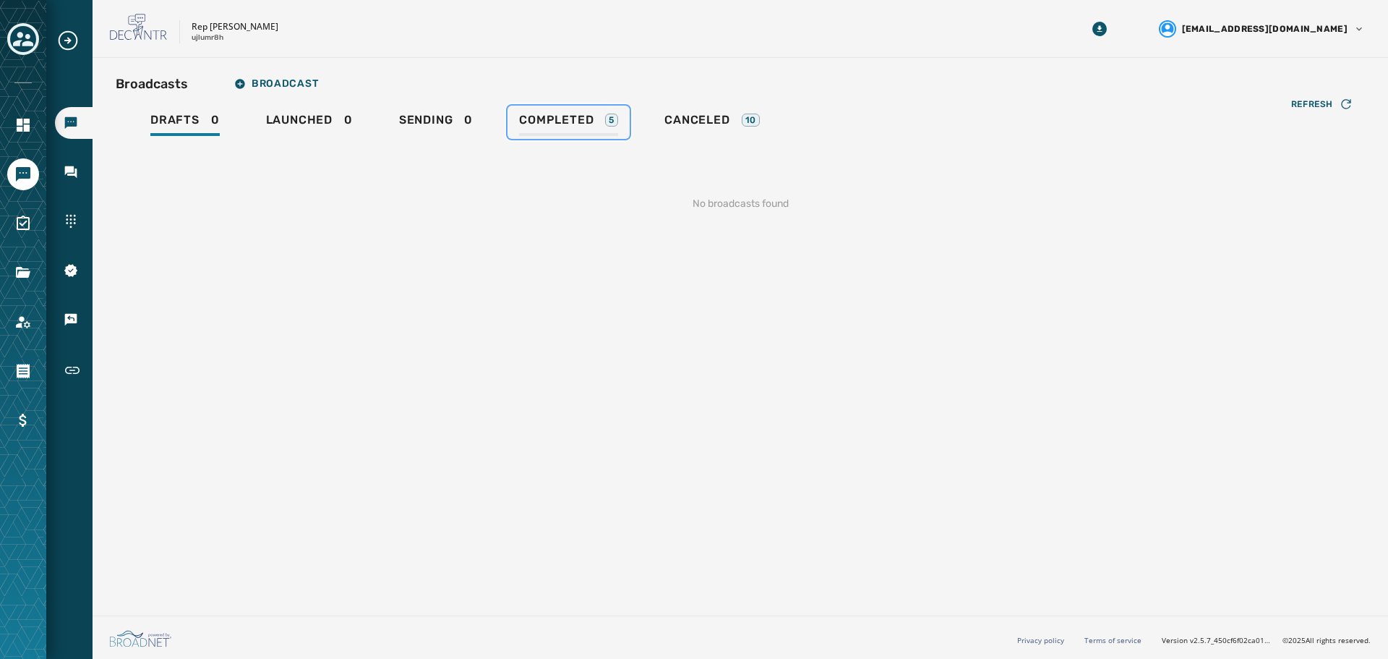
click at [583, 123] on span "Completed" at bounding box center [556, 120] width 74 height 14
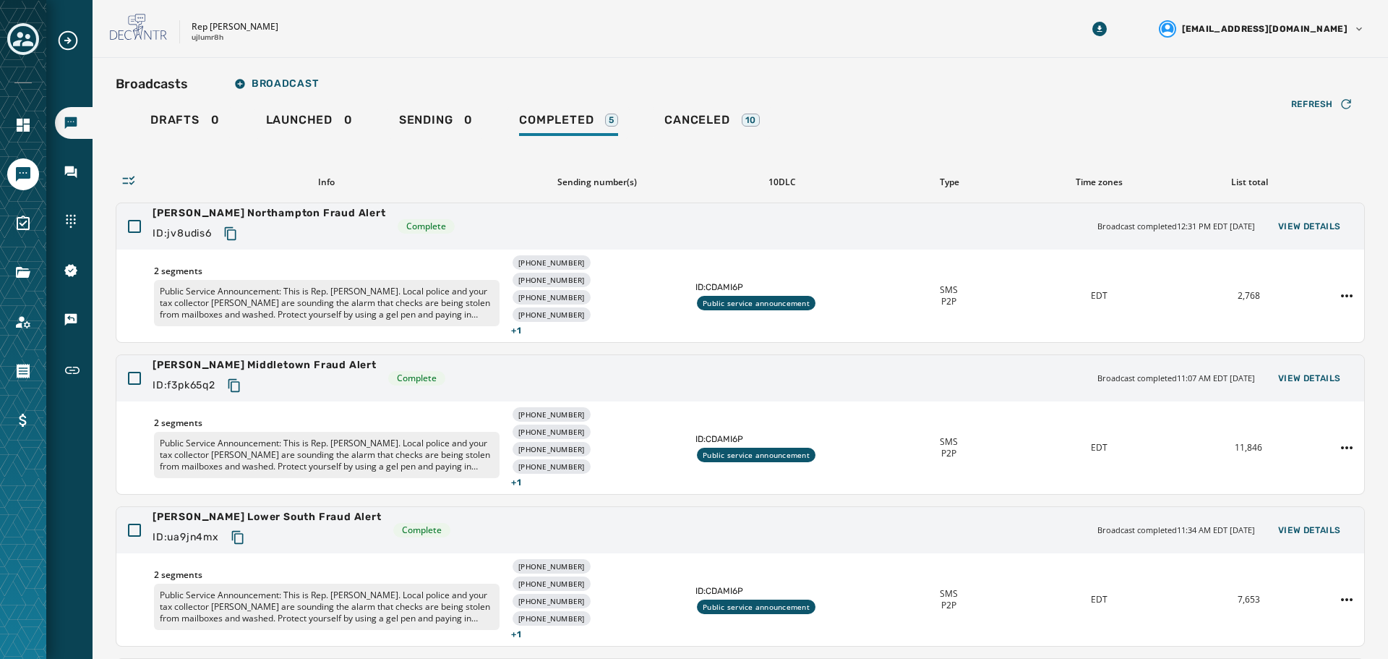
click at [484, 71] on div "Broadcasts Broadcast" at bounding box center [740, 83] width 1249 height 29
click at [1311, 377] on span "View Details" at bounding box center [1309, 378] width 63 height 12
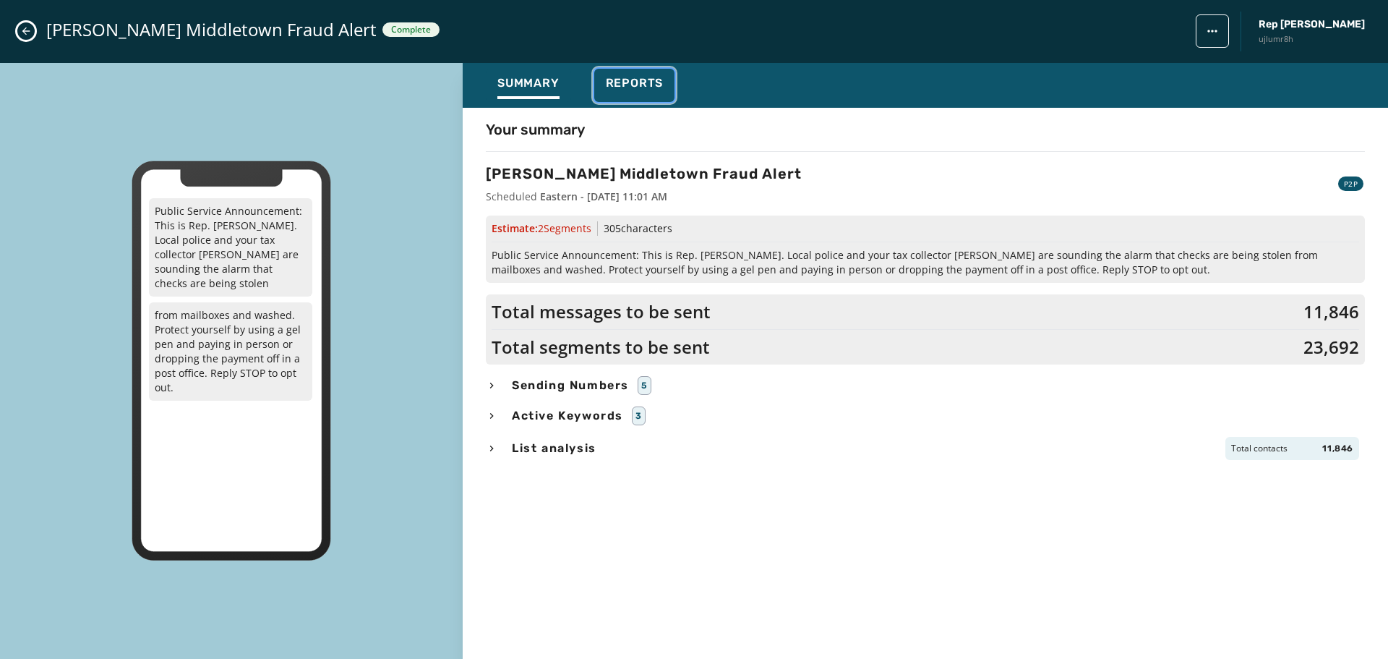
click at [645, 80] on span "Reports" at bounding box center [635, 83] width 58 height 14
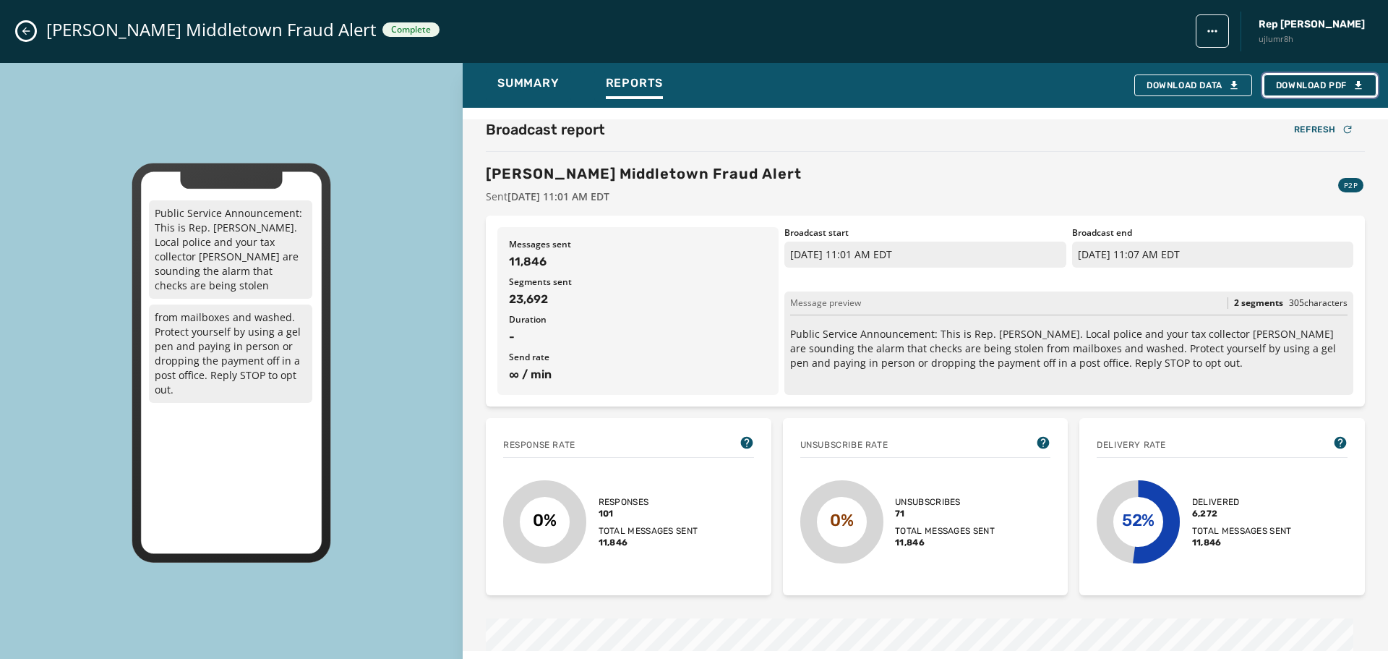
click at [1315, 90] on span "Download PDF" at bounding box center [1320, 86] width 88 height 12
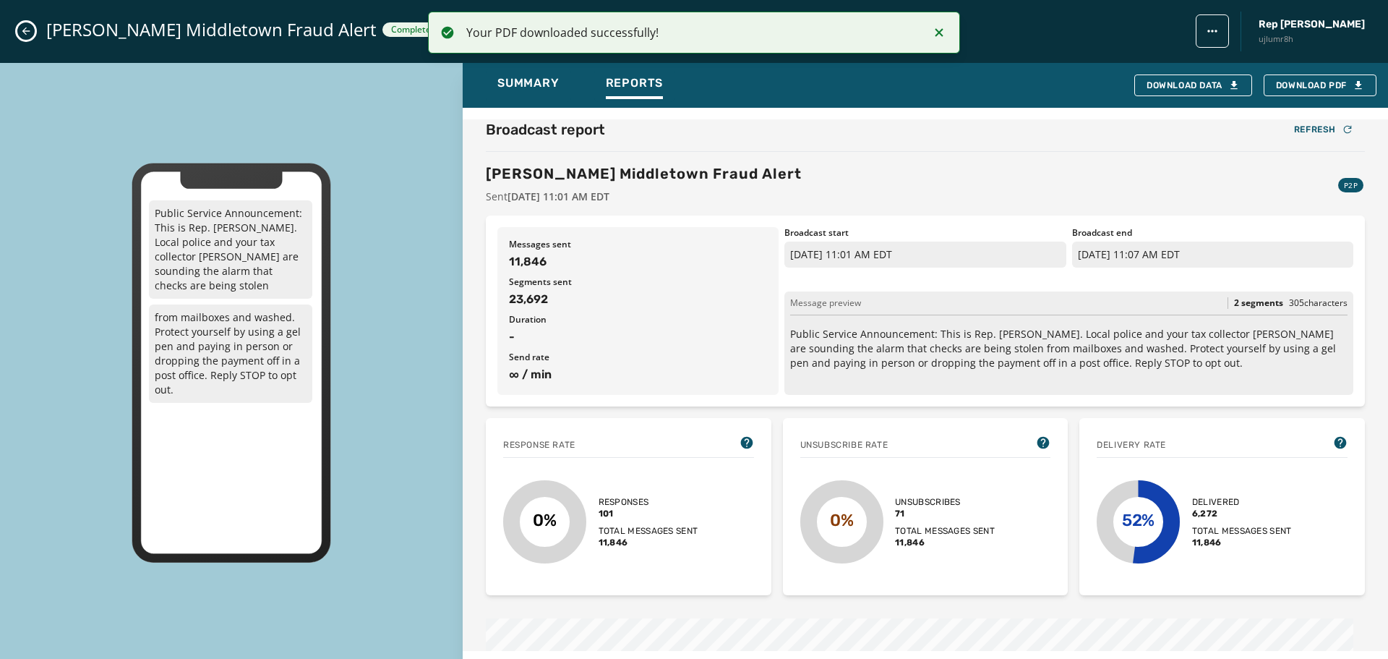
click at [908, 184] on div "[PERSON_NAME] Middletown Fraud Alert Sent [DATE] 11:01 AM EDT P2P" at bounding box center [925, 183] width 879 height 40
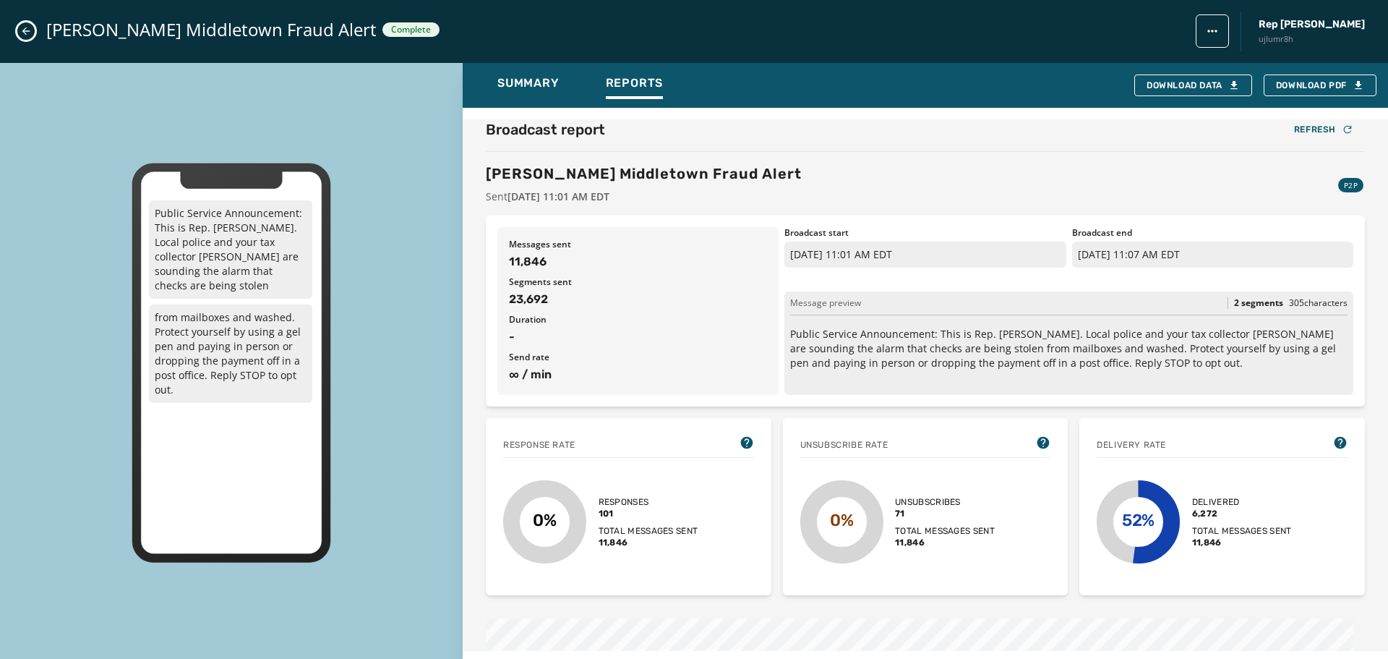
click at [40, 33] on div "[PERSON_NAME] Middletown Fraud Alert Complete Rep [PERSON_NAME] ujlumr8h" at bounding box center [694, 31] width 1388 height 63
click at [30, 30] on icon "Close admin drawer" at bounding box center [26, 31] width 12 height 12
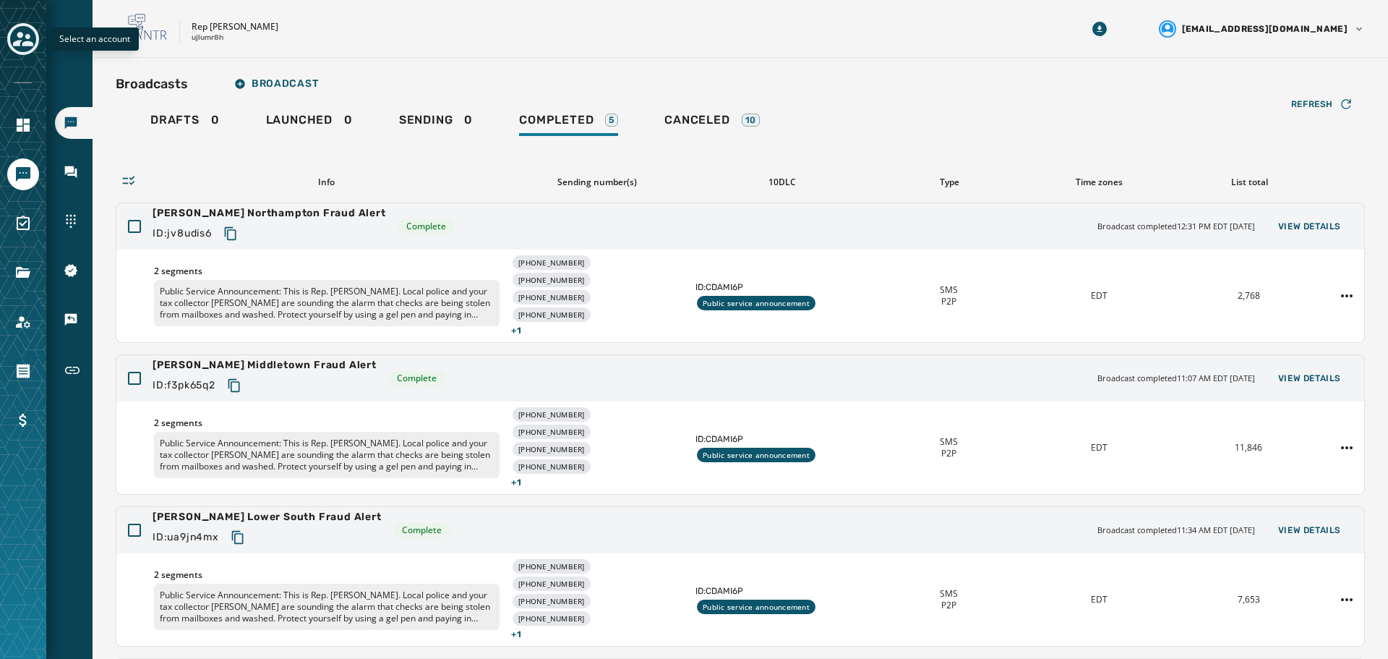
click at [18, 40] on icon "Toggle account select drawer" at bounding box center [23, 39] width 20 height 20
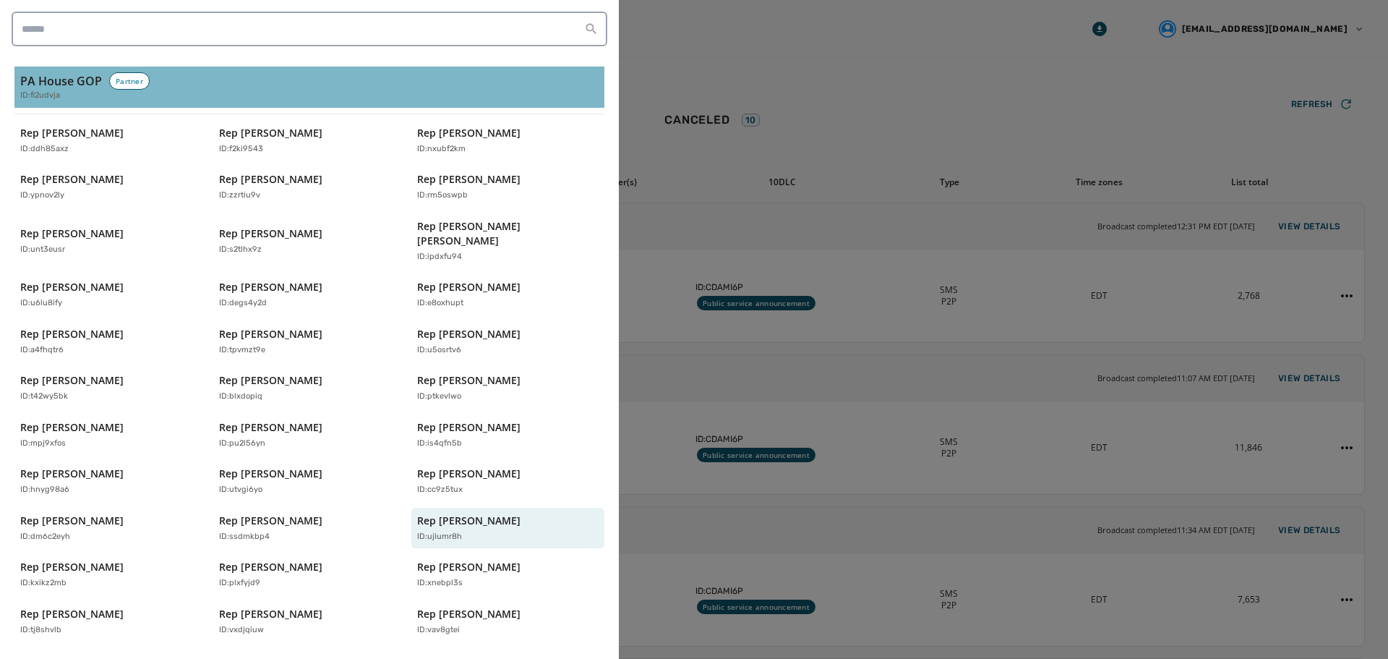
click at [56, 75] on h3 "PA House GOP" at bounding box center [61, 80] width 82 height 17
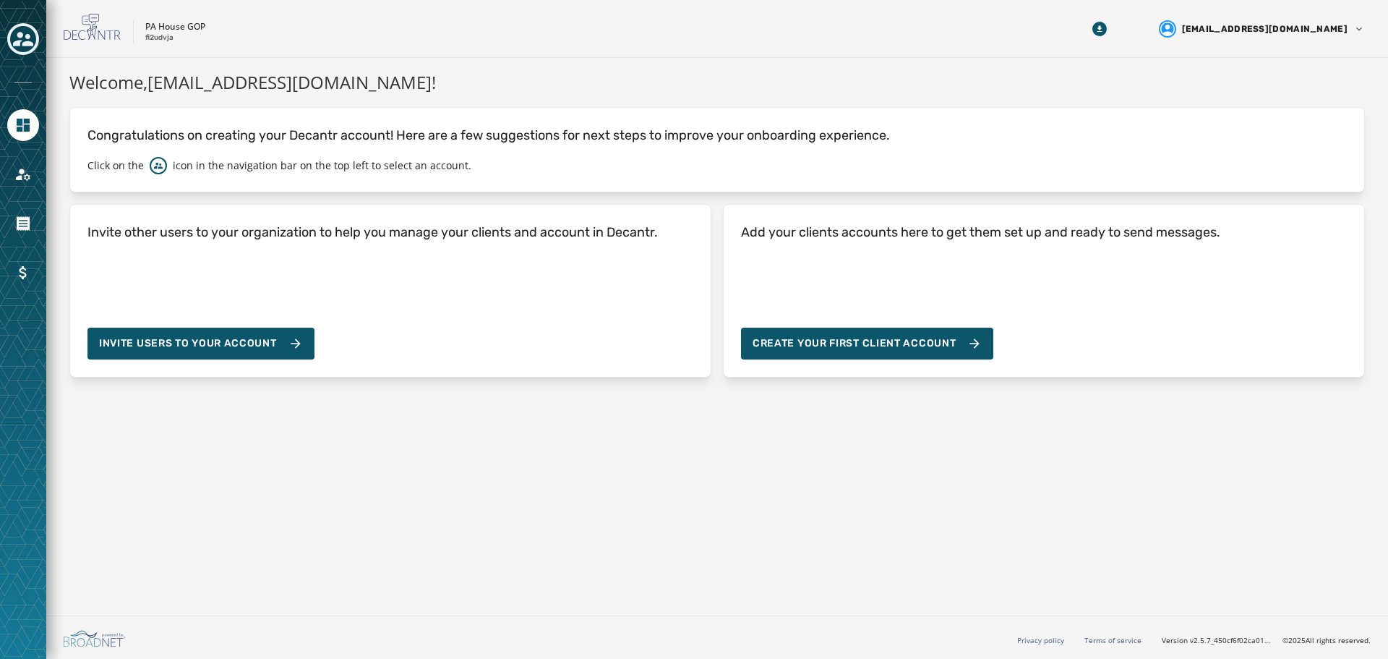
drag, startPoint x: 797, startPoint y: 486, endPoint x: 787, endPoint y: 476, distance: 13.3
click at [798, 487] on div "Welcome, [EMAIL_ADDRESS][DOMAIN_NAME] ! Congratulations on creating your Decant…" at bounding box center [717, 334] width 1342 height 552
